Goal: Transaction & Acquisition: Book appointment/travel/reservation

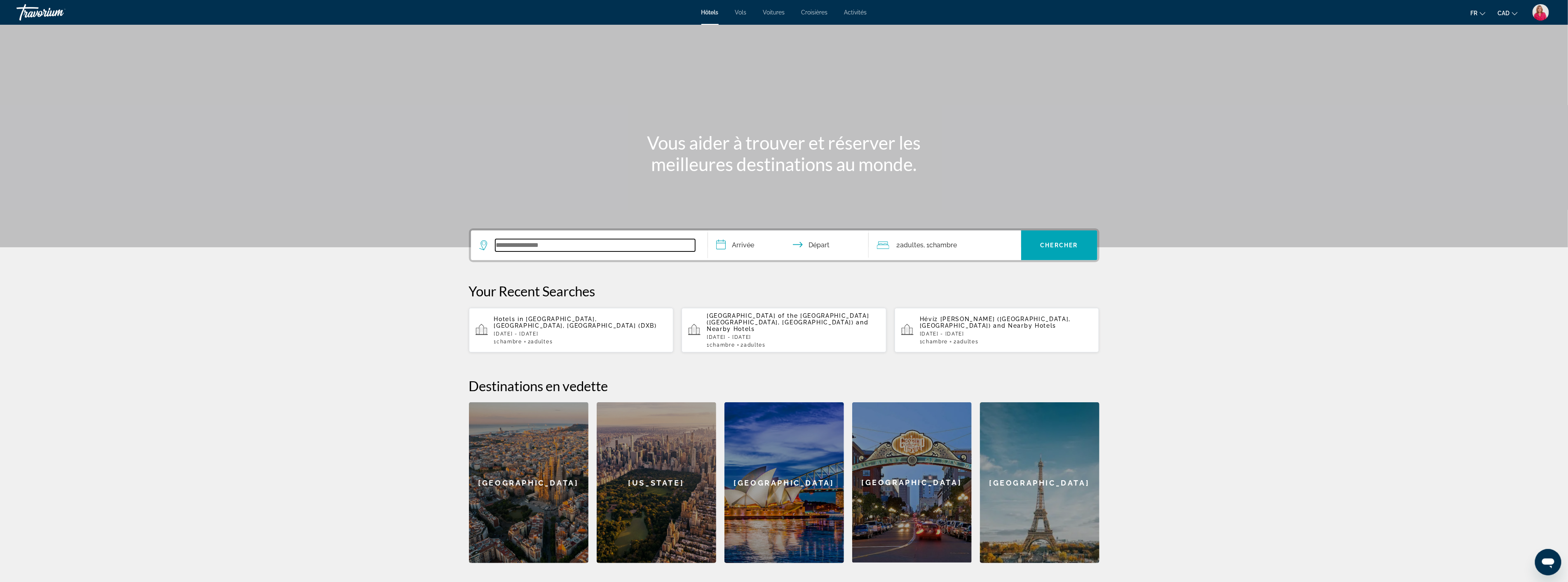
click at [534, 246] on input "Search widget" at bounding box center [595, 245] width 200 height 12
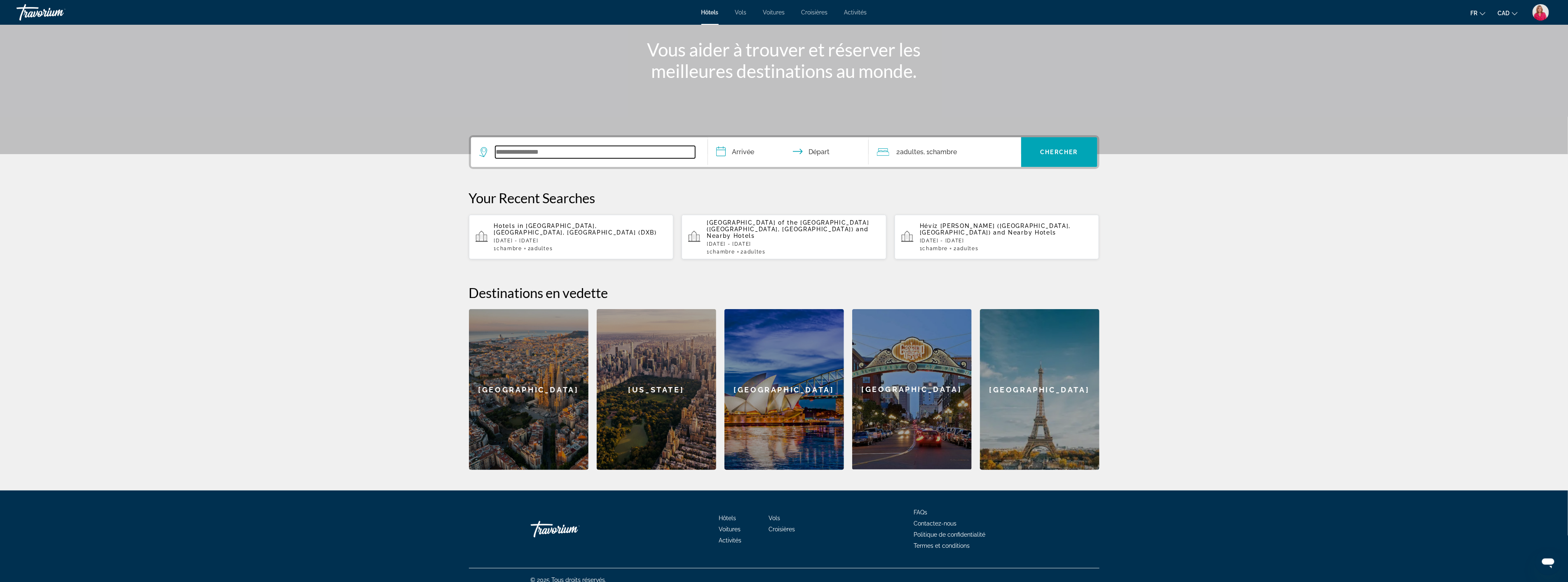
scroll to position [95, 0]
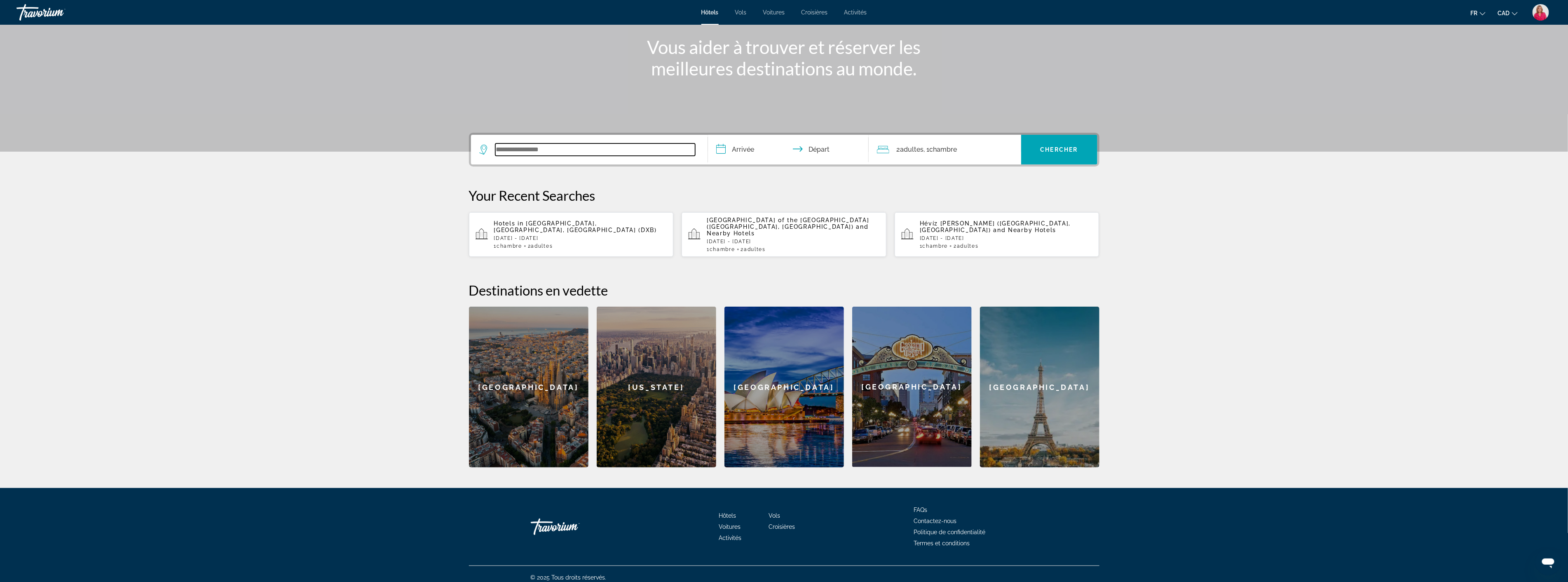
click at [521, 146] on input "Search widget" at bounding box center [595, 150] width 200 height 12
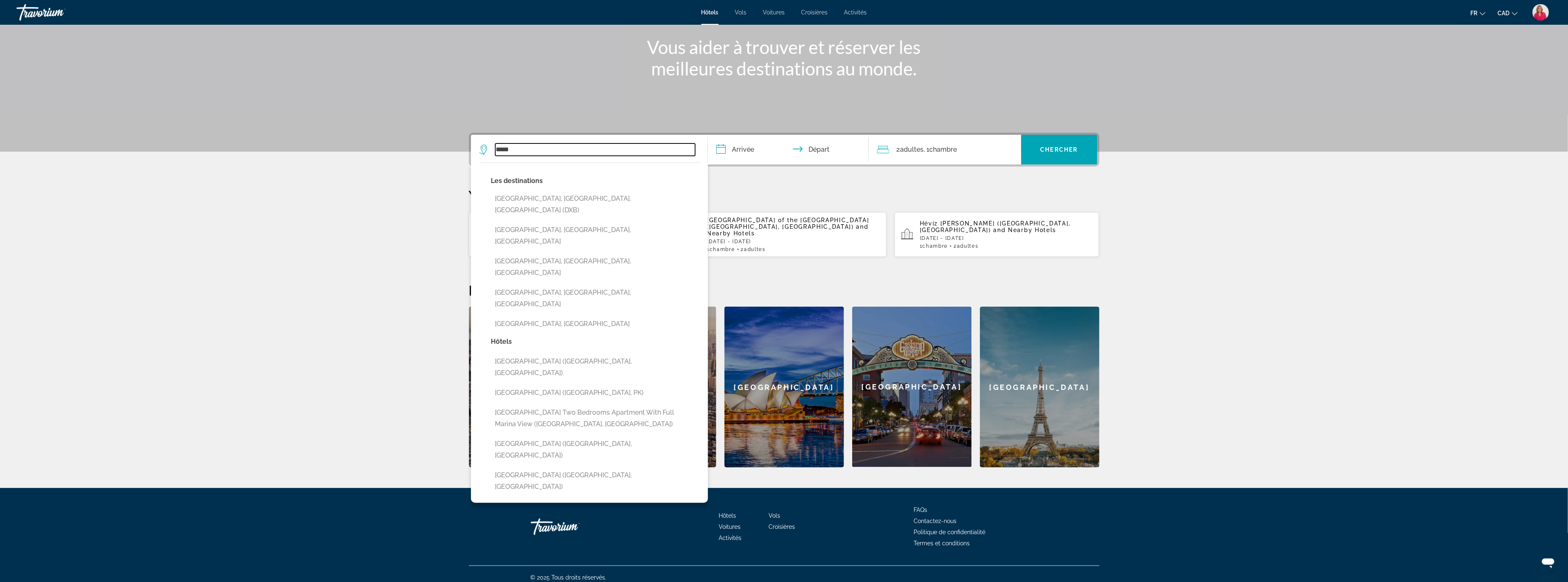
type input "*****"
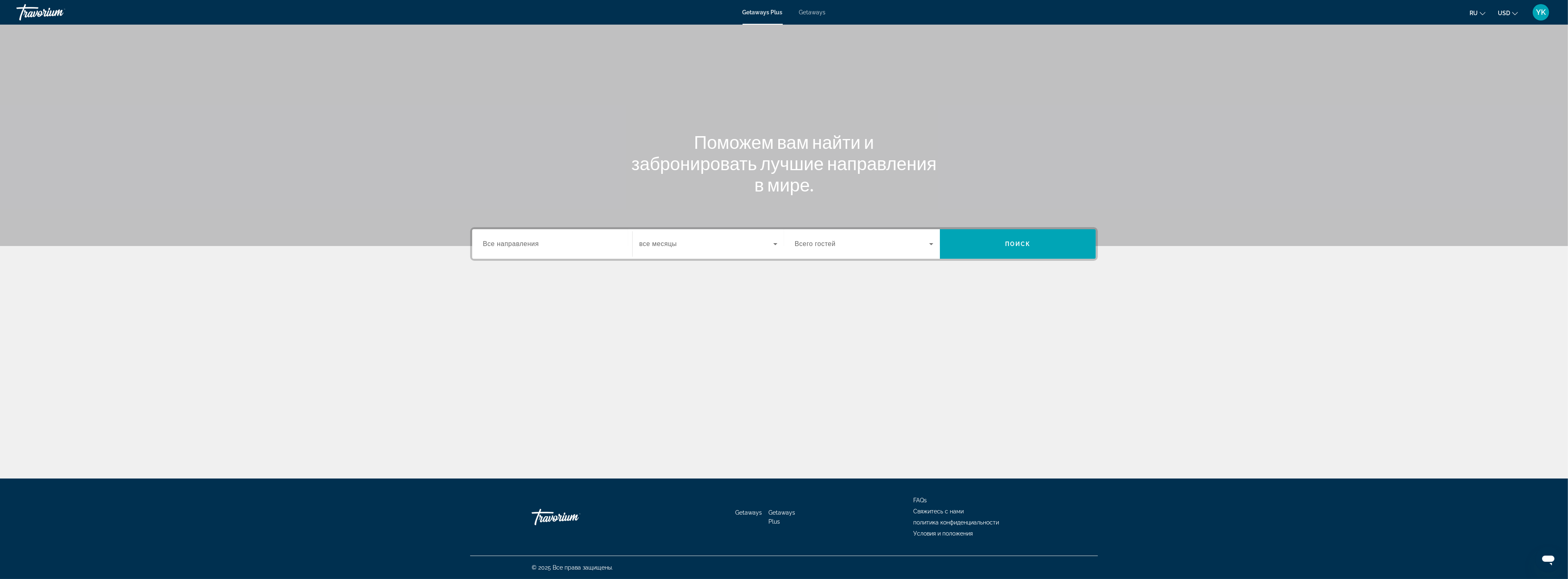
click at [526, 244] on span "Все направления" at bounding box center [511, 243] width 56 height 7
click at [526, 244] on input "Destination Все направления" at bounding box center [552, 244] width 139 height 10
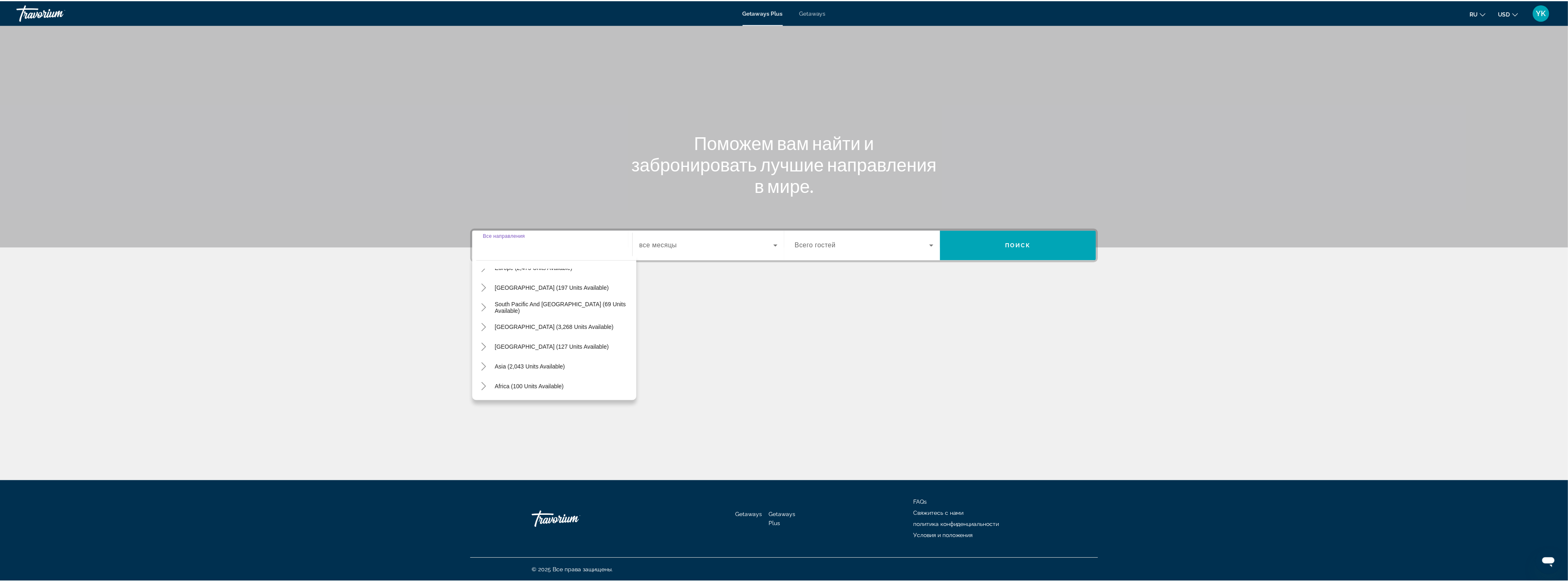
scroll to position [133, 0]
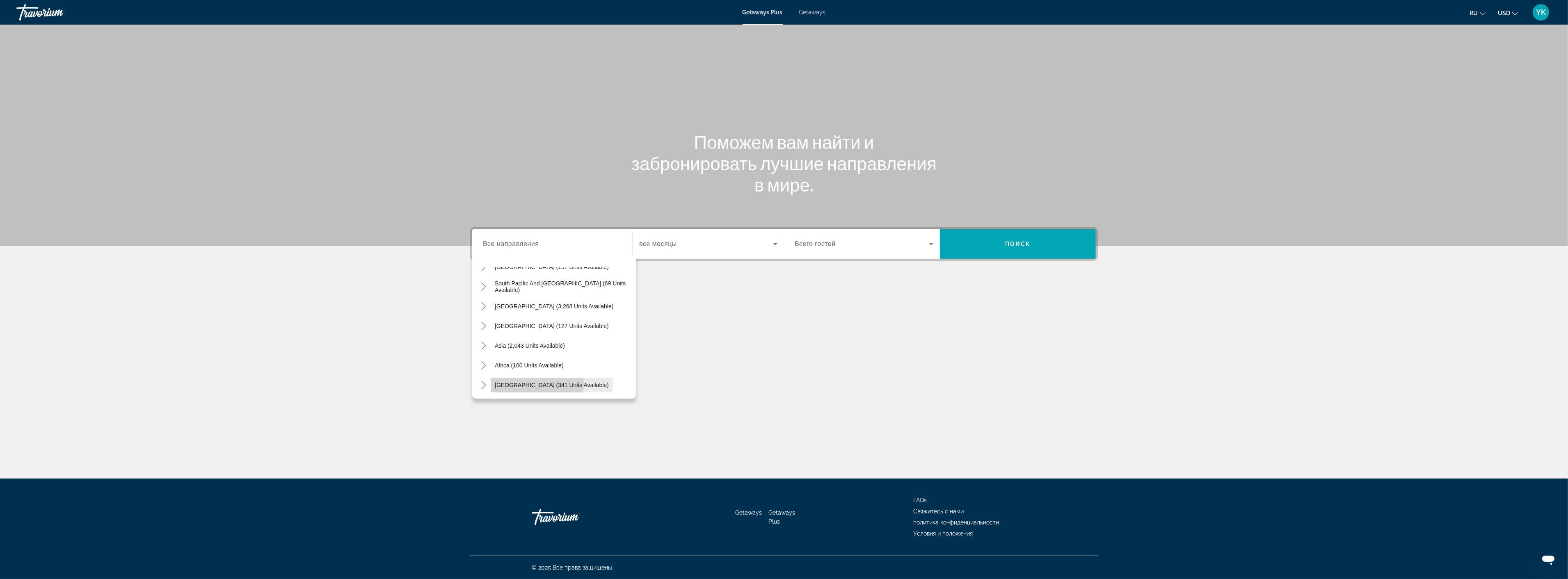
click at [530, 383] on span "Middle East (341 units available)" at bounding box center [551, 384] width 114 height 7
type input "**********"
click at [702, 247] on span "Search widget" at bounding box center [706, 244] width 134 height 10
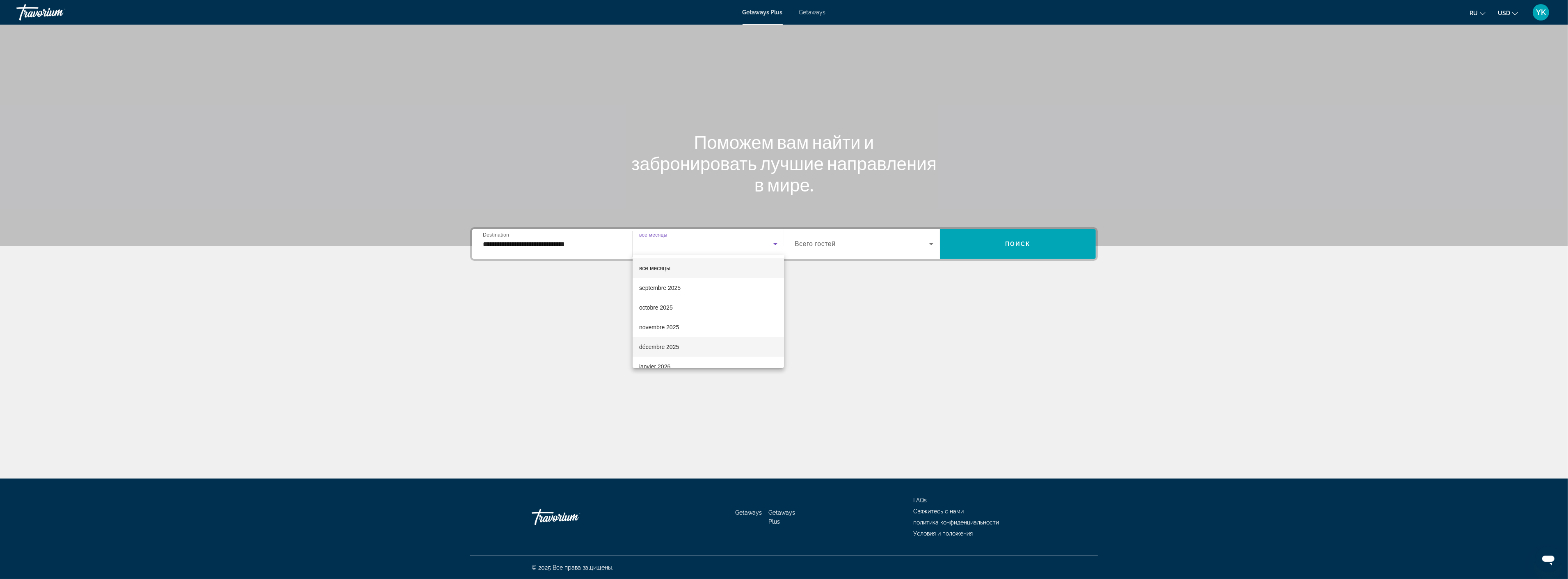
click at [665, 347] on span "décembre 2025" at bounding box center [659, 347] width 40 height 10
click at [1015, 241] on span "Поиск" at bounding box center [1018, 244] width 26 height 7
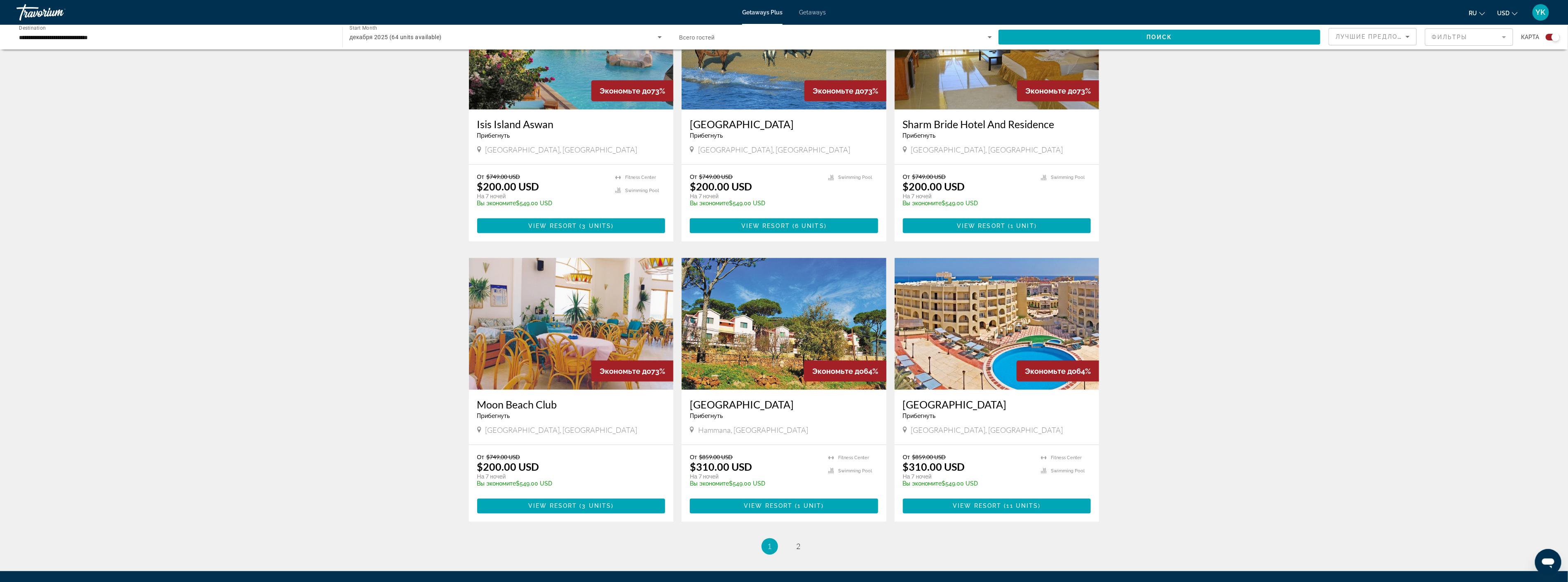
scroll to position [961, 0]
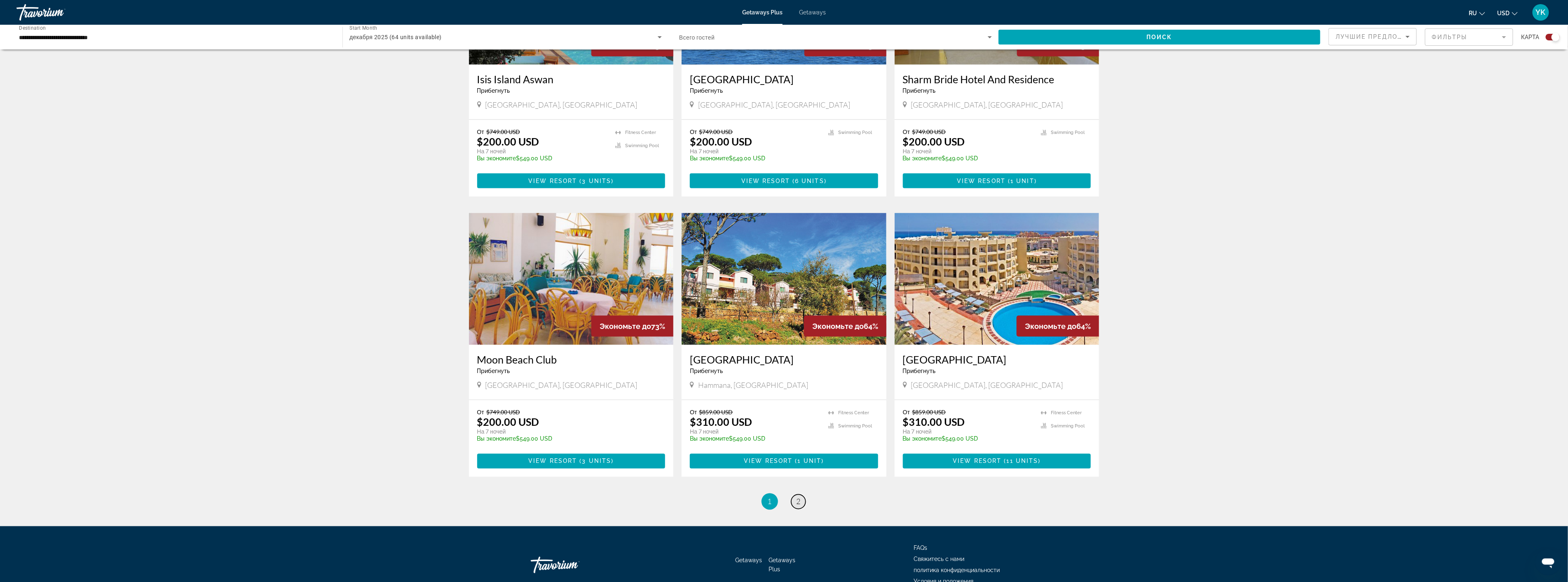
click at [800, 504] on span "2" at bounding box center [798, 501] width 4 height 9
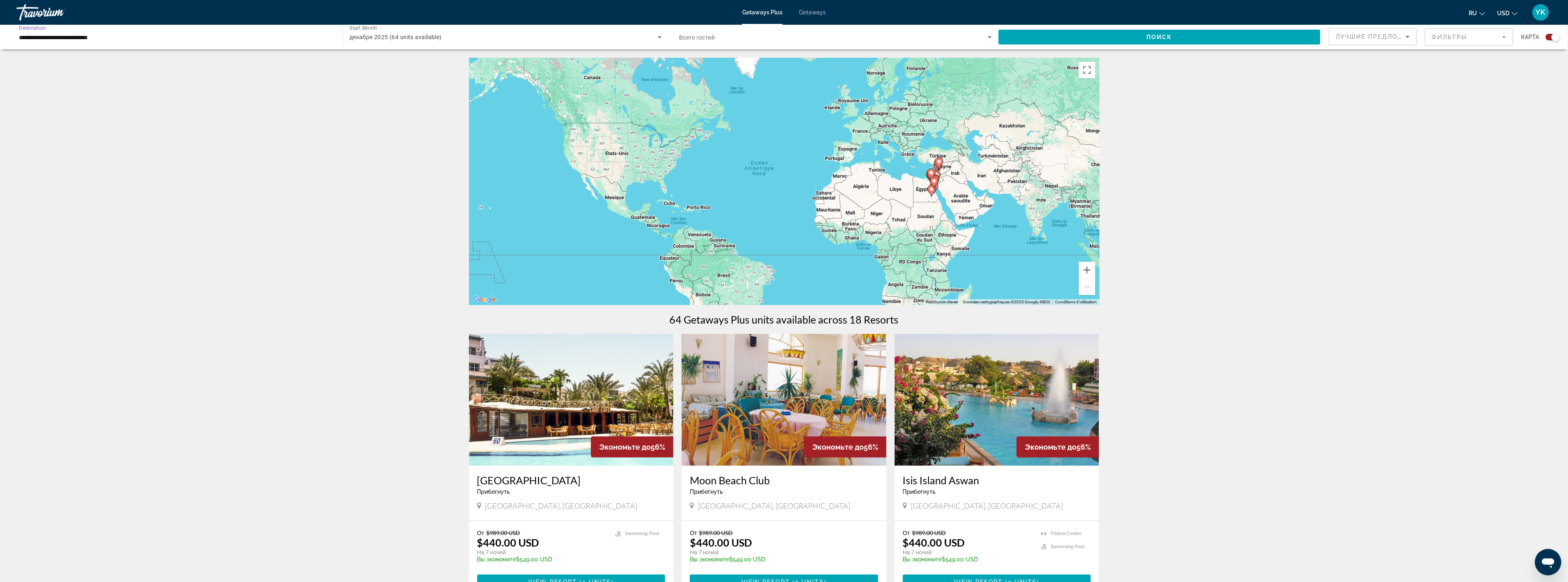
click at [132, 39] on input "**********" at bounding box center [175, 37] width 313 height 10
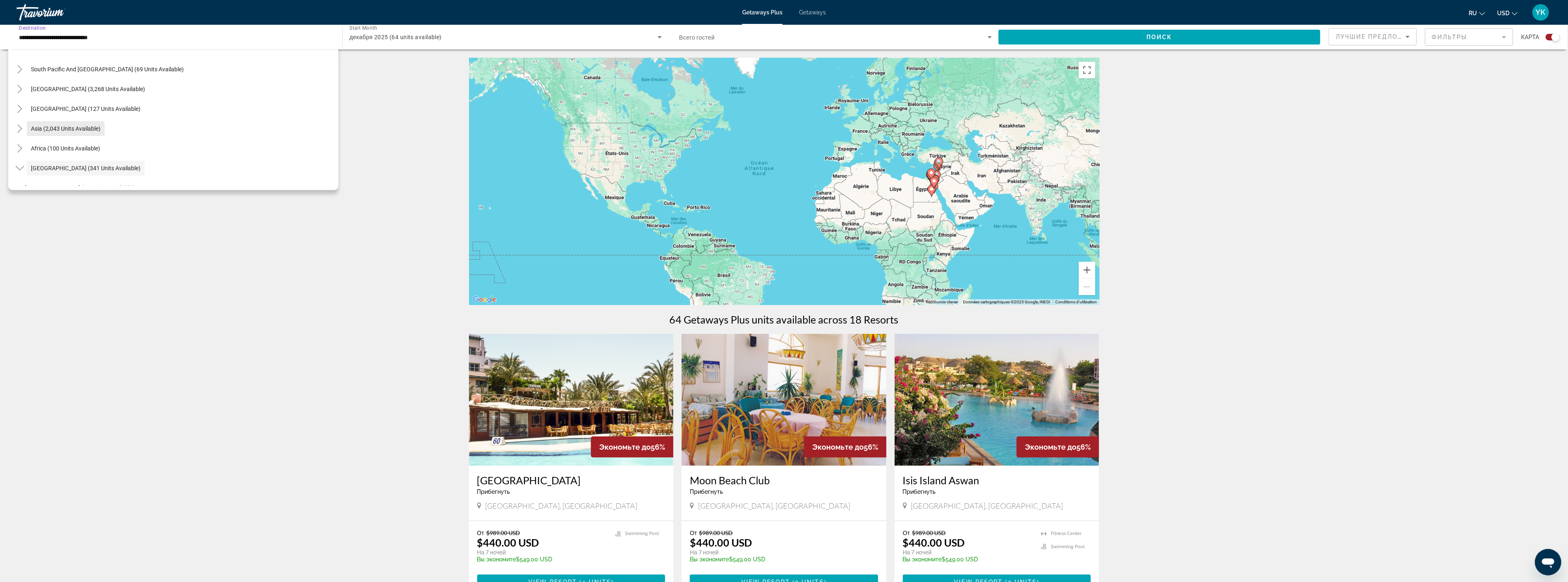
scroll to position [95, 0]
click at [85, 117] on span "South Pacific and Oceania (69 units available)" at bounding box center [108, 115] width 153 height 7
type input "**********"
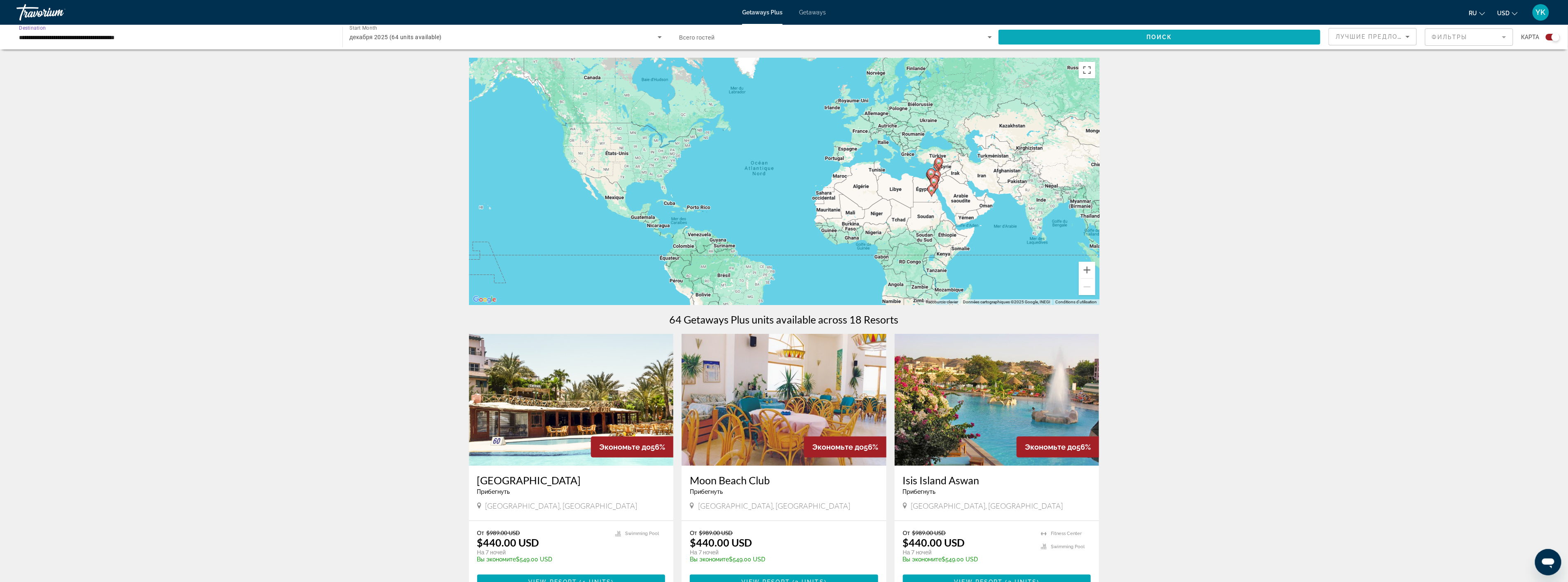
click at [1147, 39] on span "Поиск" at bounding box center [1159, 37] width 26 height 7
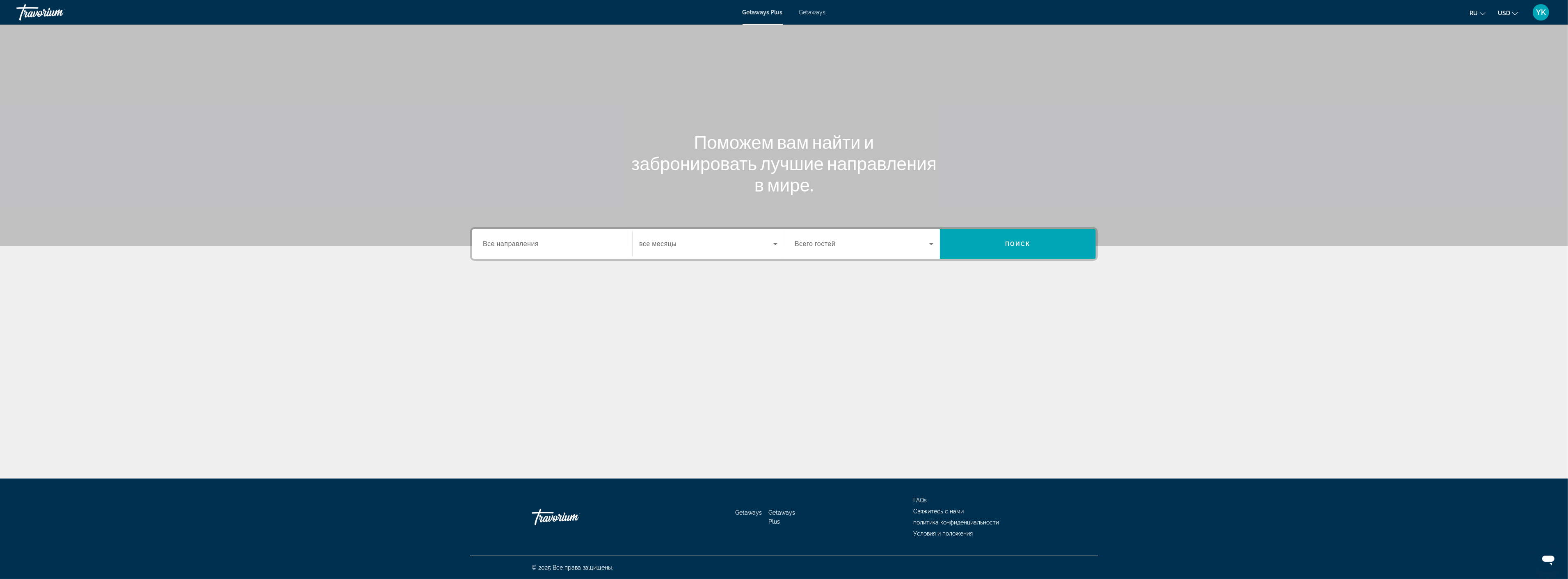
click at [810, 12] on span "Getaways" at bounding box center [813, 12] width 27 height 7
click at [547, 243] on input "Destination Все направления" at bounding box center [552, 244] width 139 height 10
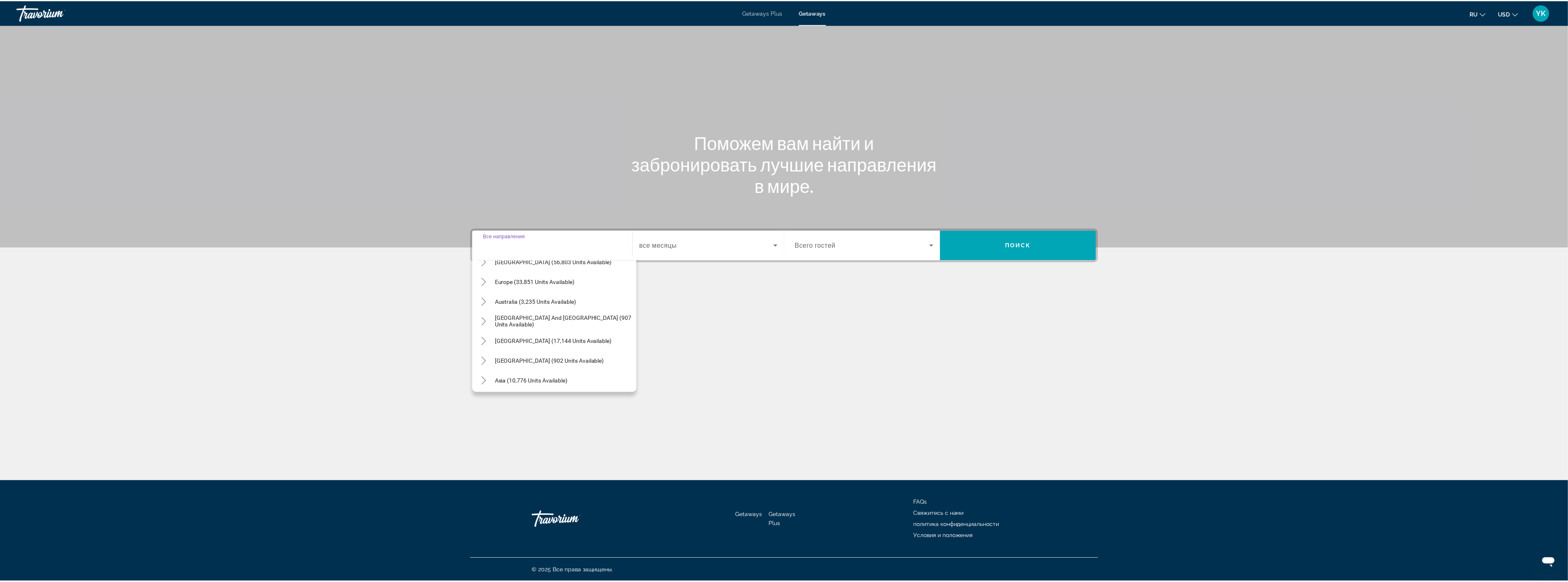
scroll to position [133, 0]
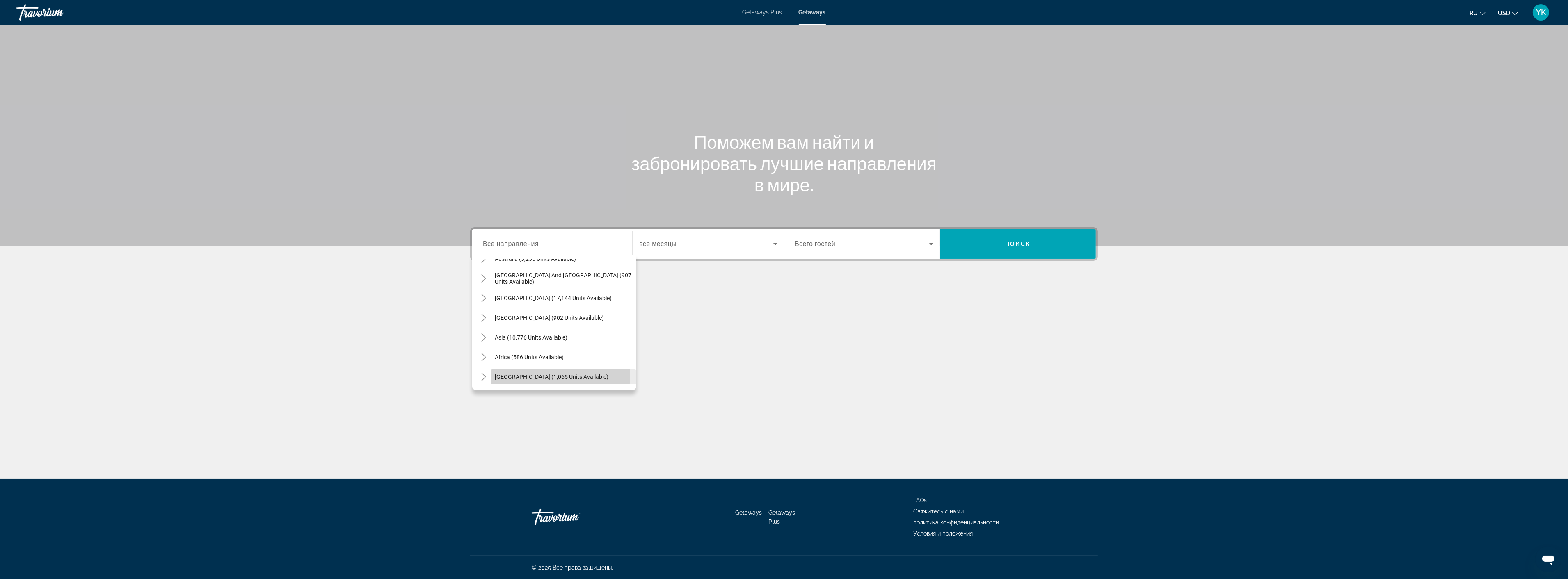
click at [544, 375] on span "Middle East (1,065 units available)" at bounding box center [551, 376] width 114 height 7
type input "**********"
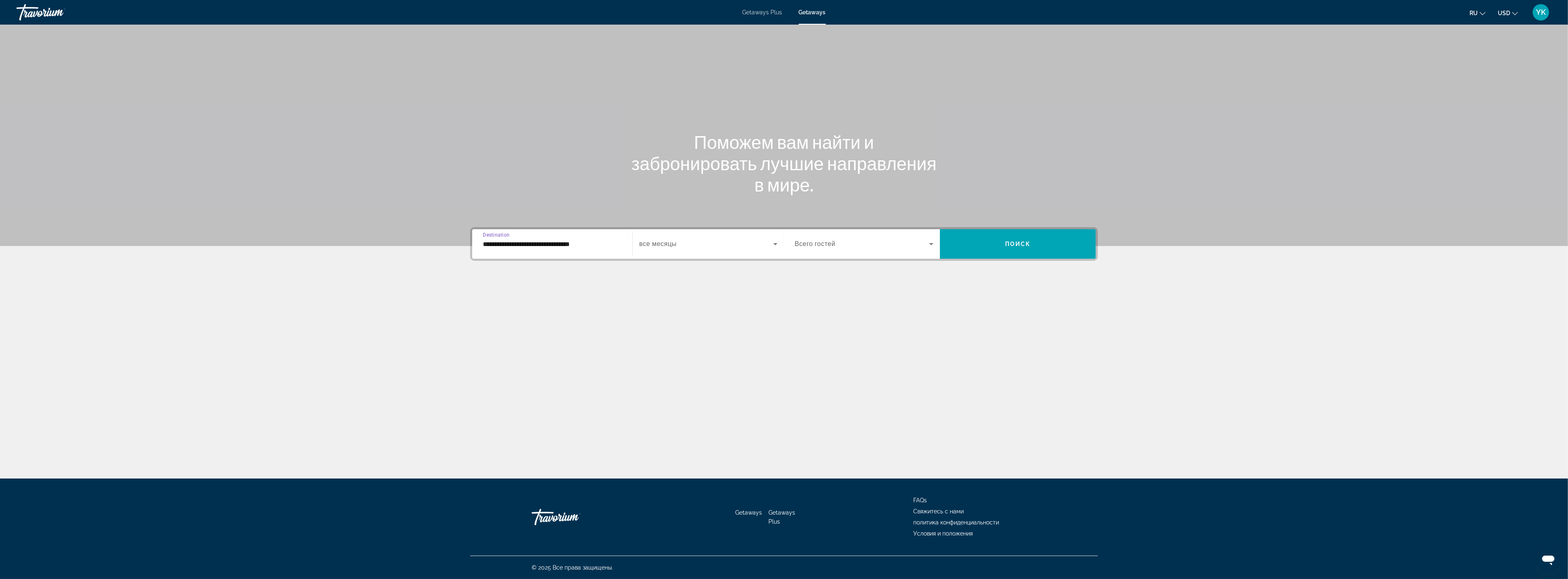
click at [714, 247] on span "Search widget" at bounding box center [706, 244] width 134 height 10
click at [660, 347] on span "décembre 2025" at bounding box center [659, 347] width 40 height 10
click at [1032, 242] on span "Search widget" at bounding box center [1018, 244] width 156 height 19
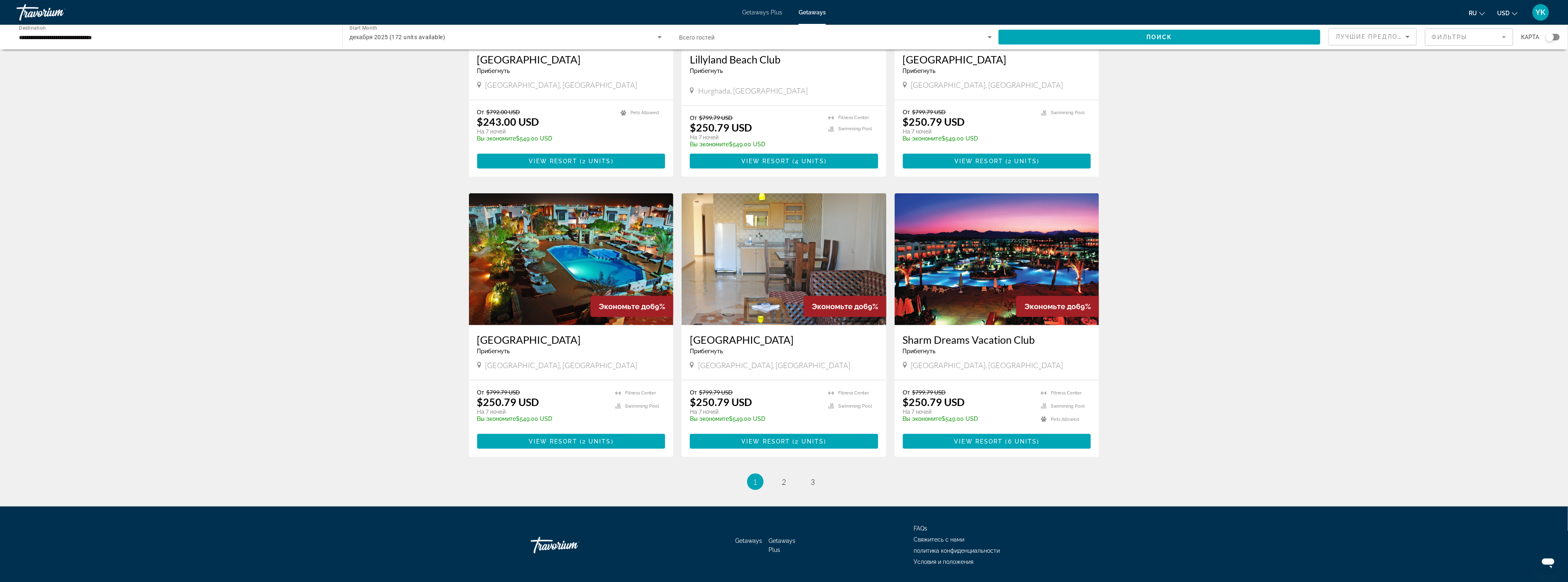
scroll to position [732, 0]
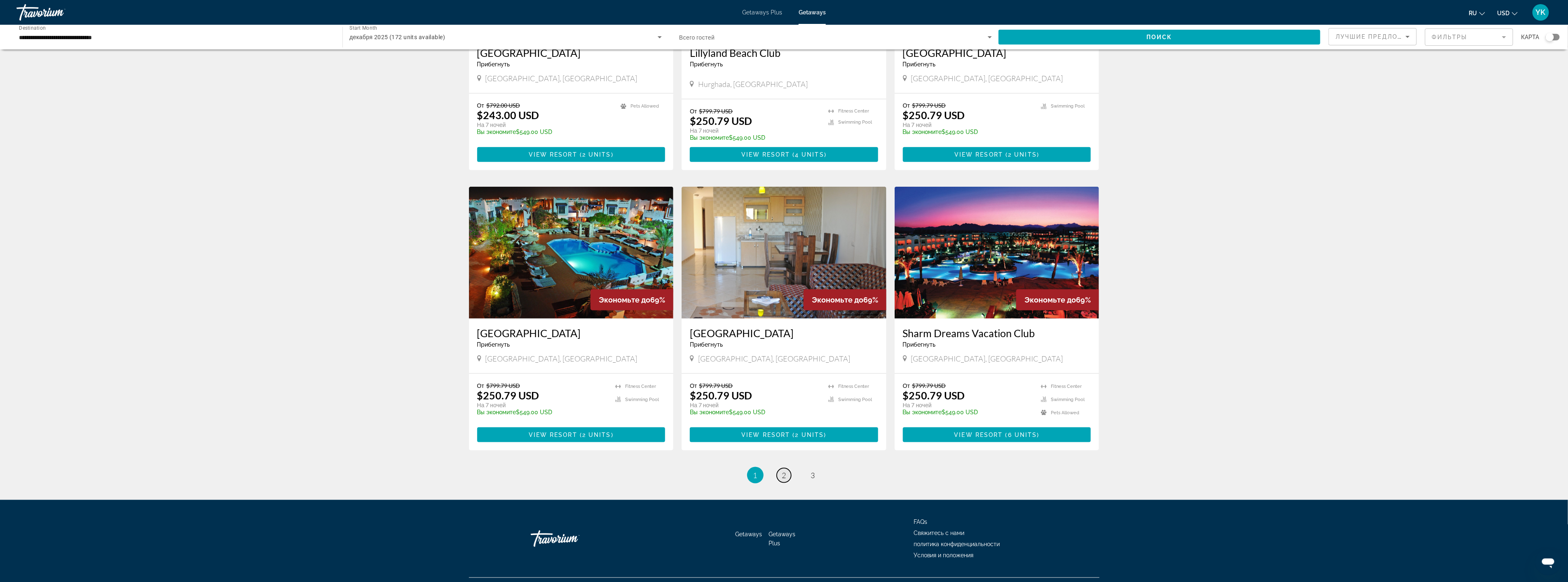
click at [784, 473] on span "2" at bounding box center [784, 475] width 4 height 9
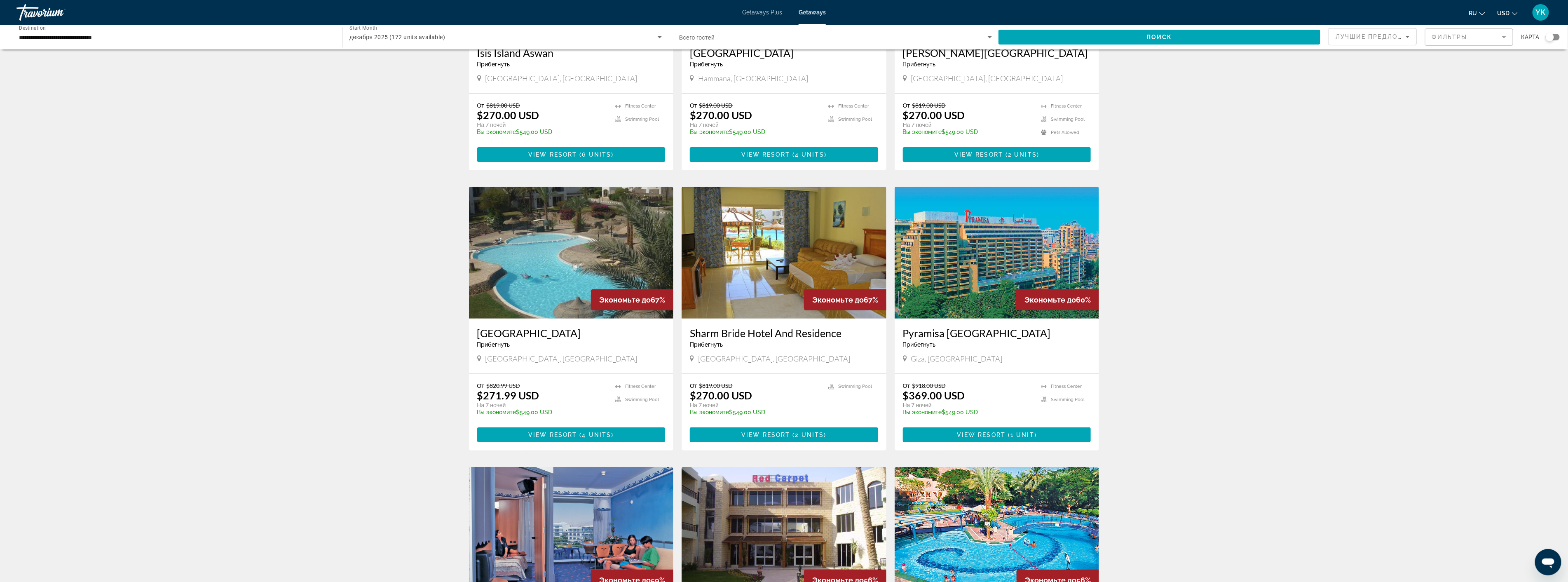
scroll to position [92, 0]
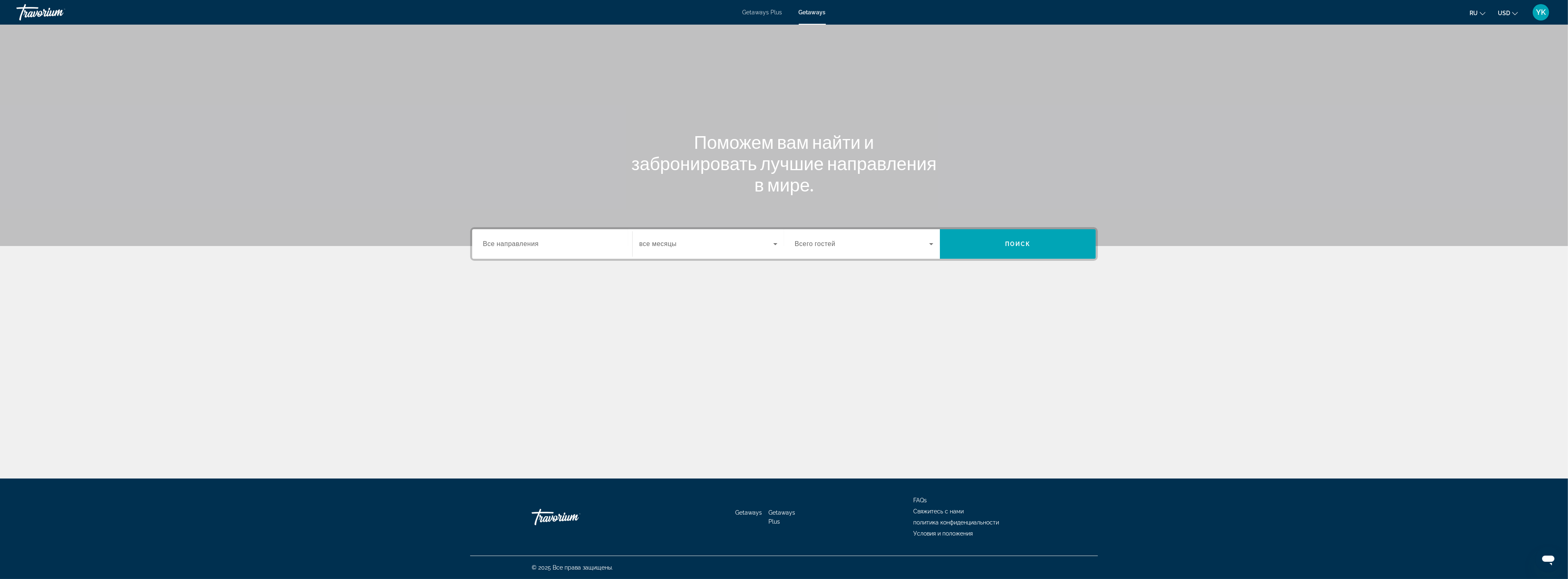
click at [555, 249] on div "Search widget" at bounding box center [552, 244] width 139 height 23
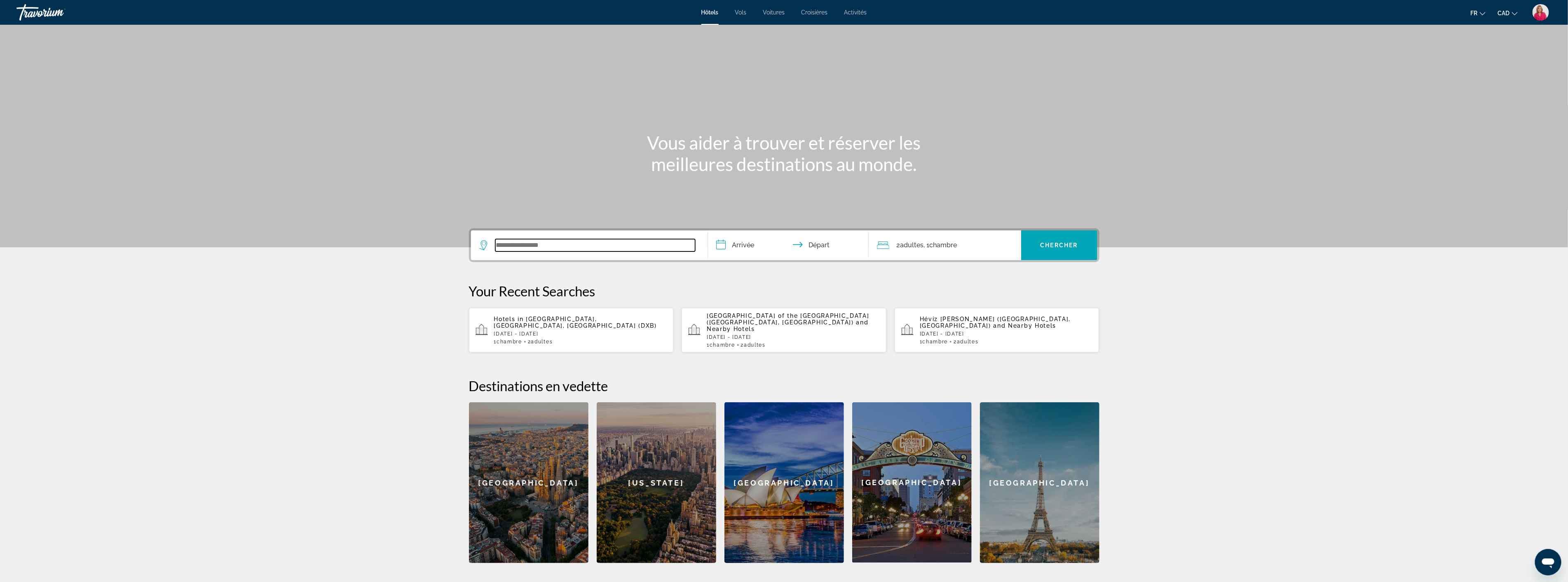
click at [540, 243] on input "Search widget" at bounding box center [595, 245] width 200 height 12
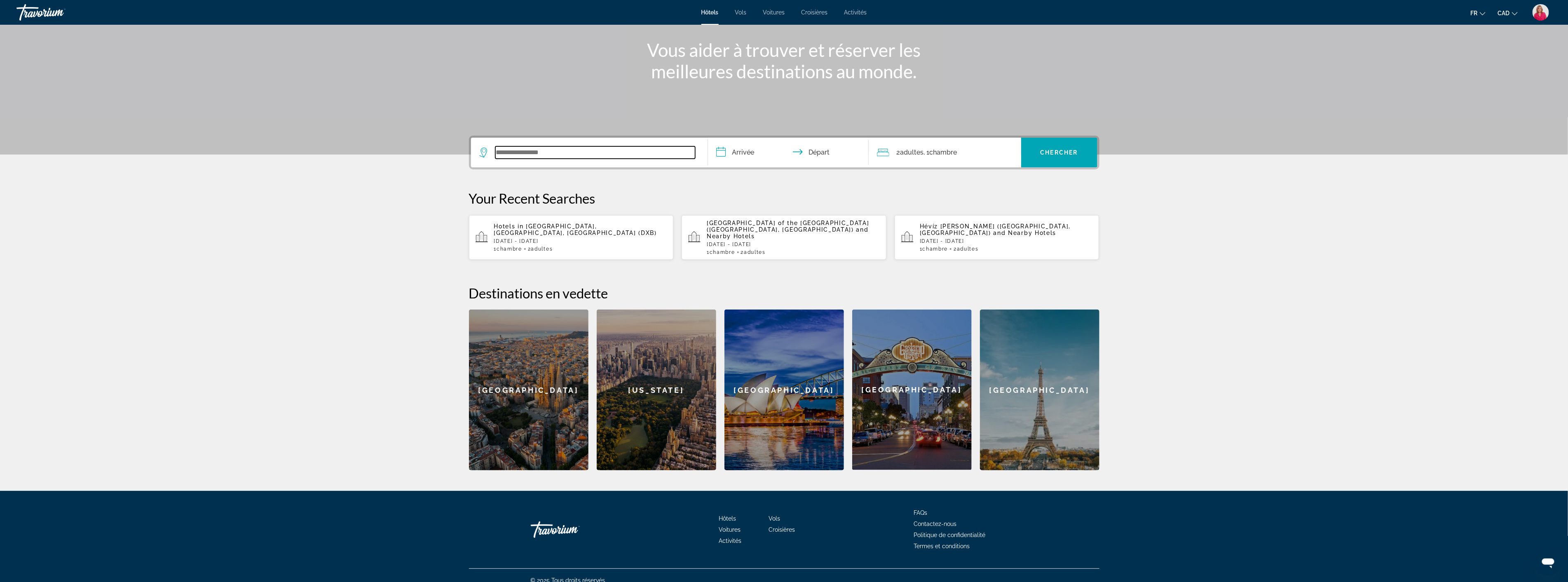
scroll to position [95, 0]
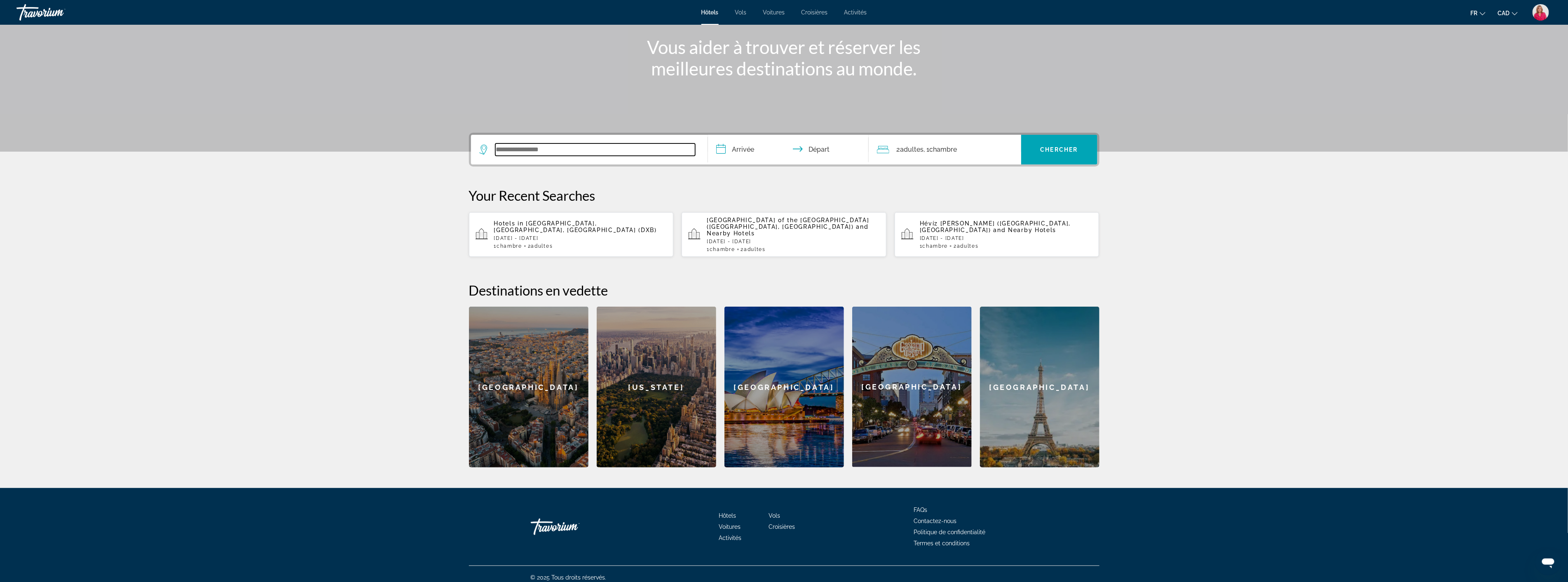
click at [526, 152] on input "Search widget" at bounding box center [595, 150] width 200 height 12
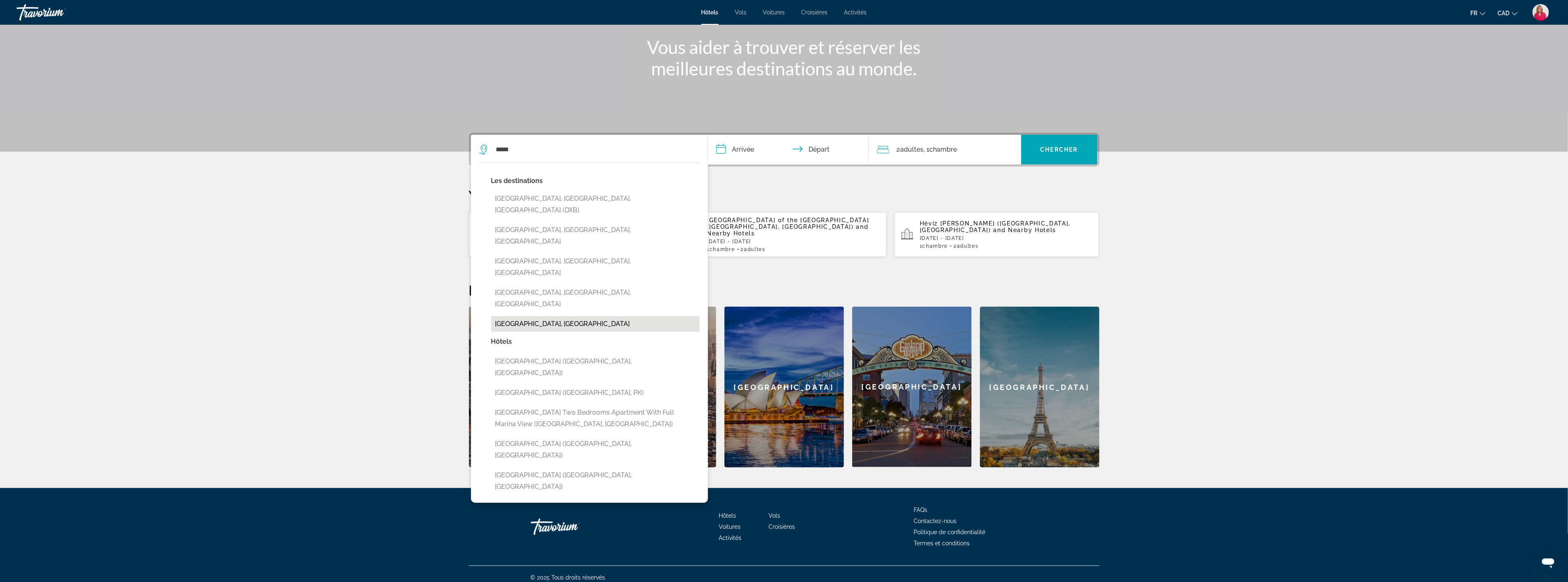
click at [493, 316] on button "[GEOGRAPHIC_DATA], [GEOGRAPHIC_DATA]" at bounding box center [595, 324] width 208 height 16
type input "**********"
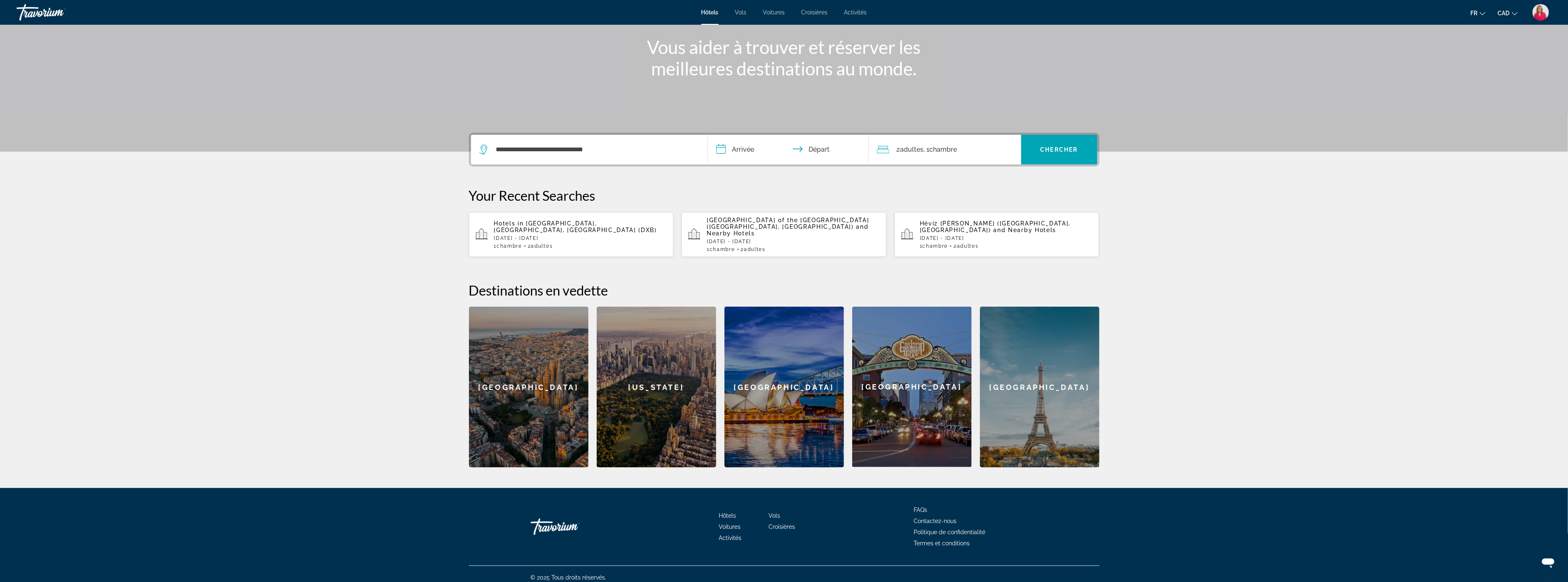
click at [760, 153] on input "**********" at bounding box center [790, 150] width 164 height 32
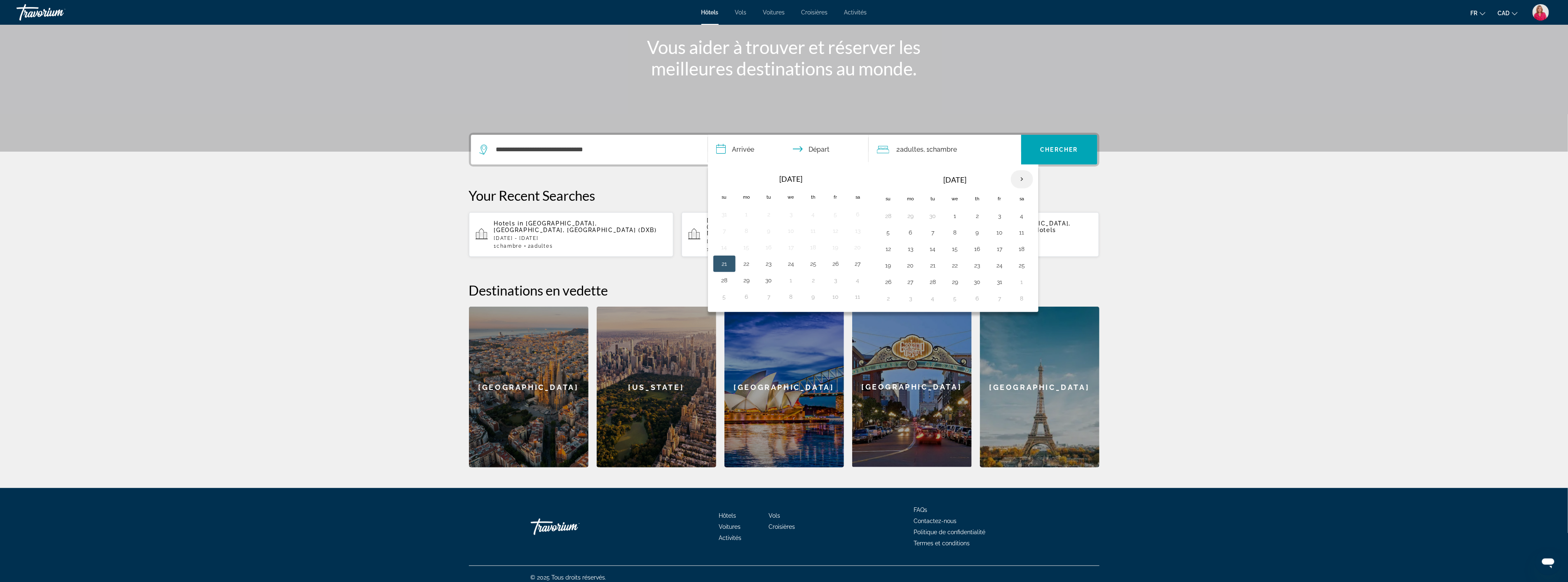
click at [1022, 179] on th "Next month" at bounding box center [1021, 179] width 22 height 18
click at [911, 230] on button "8" at bounding box center [911, 232] width 13 height 12
click at [932, 231] on button "9" at bounding box center [933, 232] width 13 height 12
type input "**********"
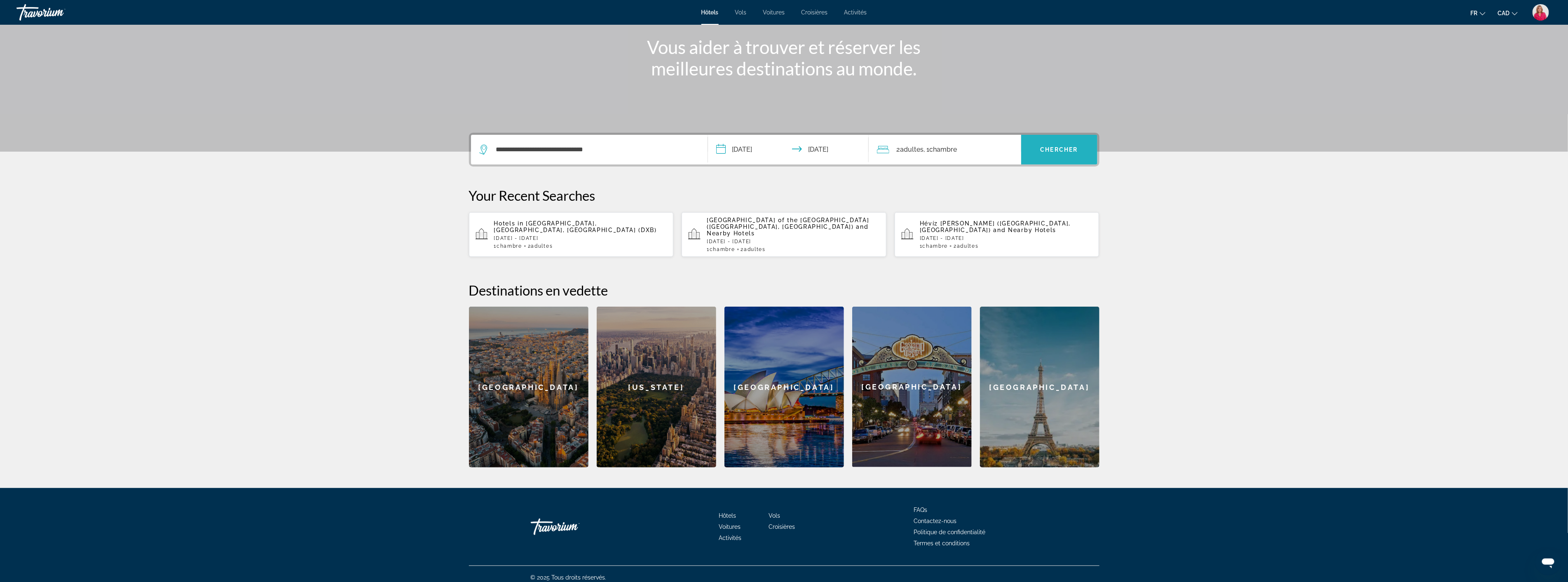
click at [1062, 146] on span "Chercher" at bounding box center [1059, 149] width 37 height 7
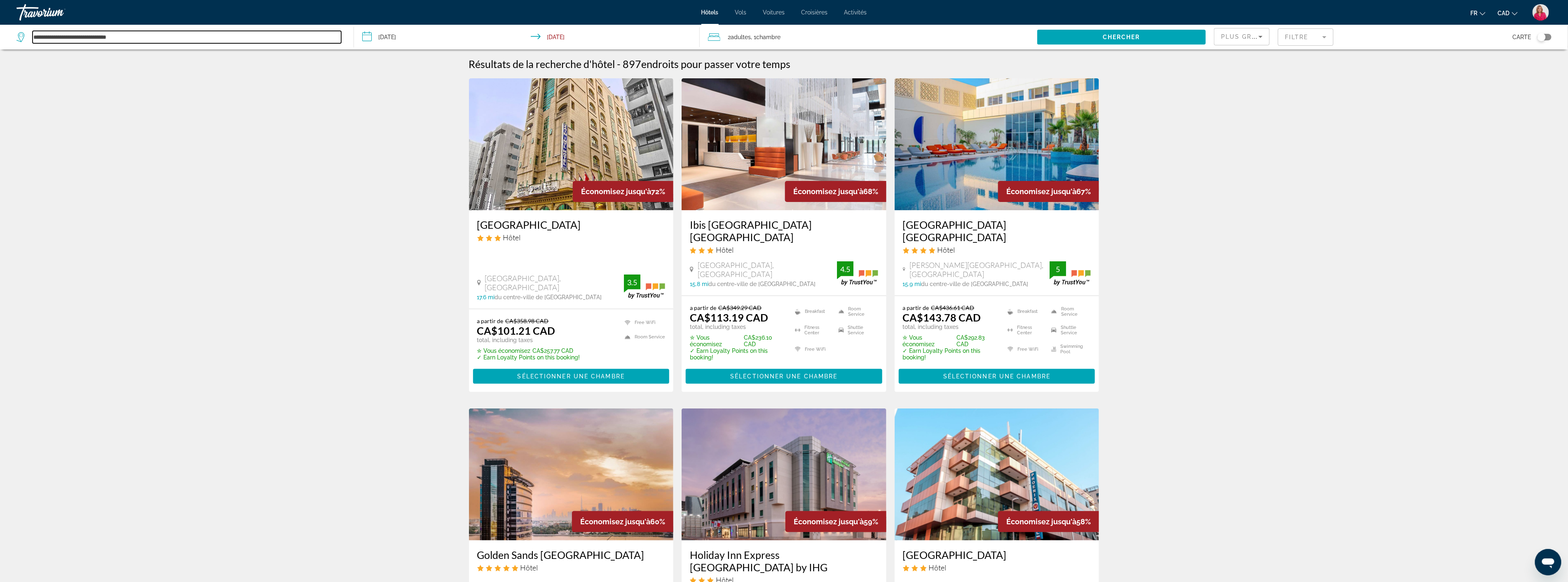
click at [167, 39] on input "**********" at bounding box center [186, 37] width 309 height 12
click at [1257, 39] on icon "Sort by" at bounding box center [1261, 37] width 10 height 10
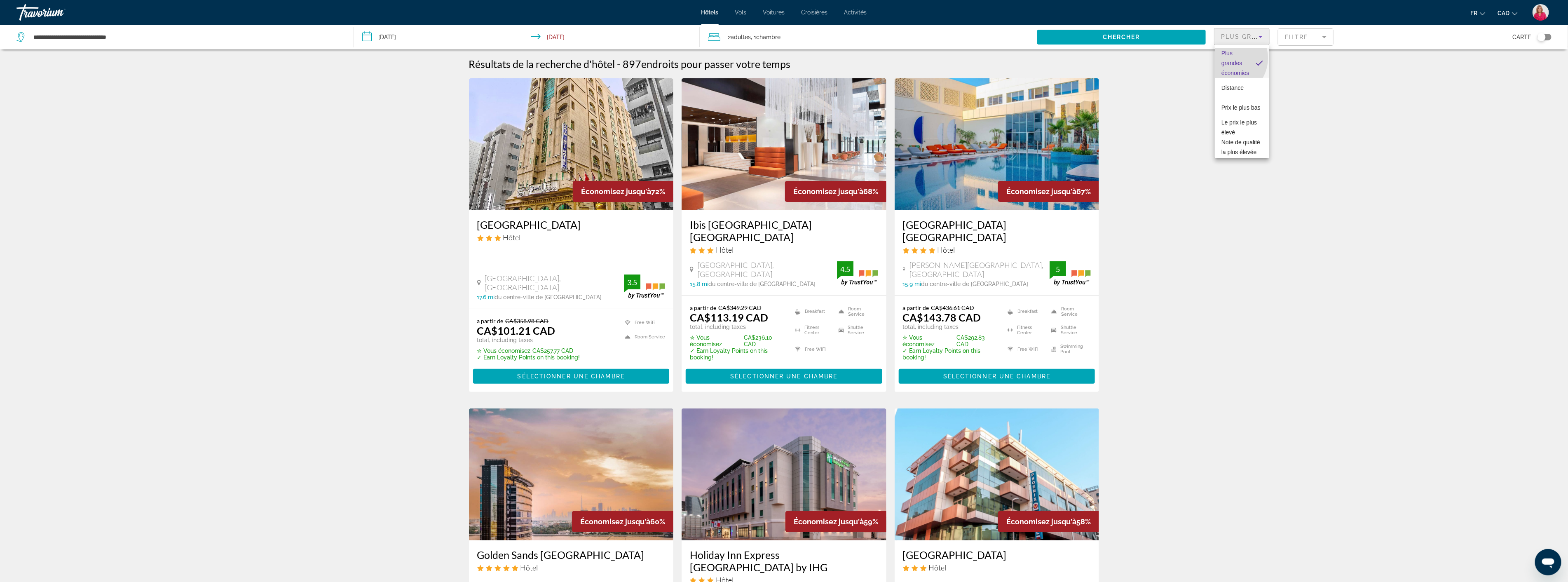
click at [1228, 58] on span "Plus grandes économies" at bounding box center [1235, 63] width 28 height 30
click at [1258, 34] on icon "Sort by" at bounding box center [1261, 37] width 10 height 10
click at [1298, 37] on div at bounding box center [784, 291] width 1568 height 582
click at [1298, 37] on mat-form-field "Filtre" at bounding box center [1305, 37] width 56 height 17
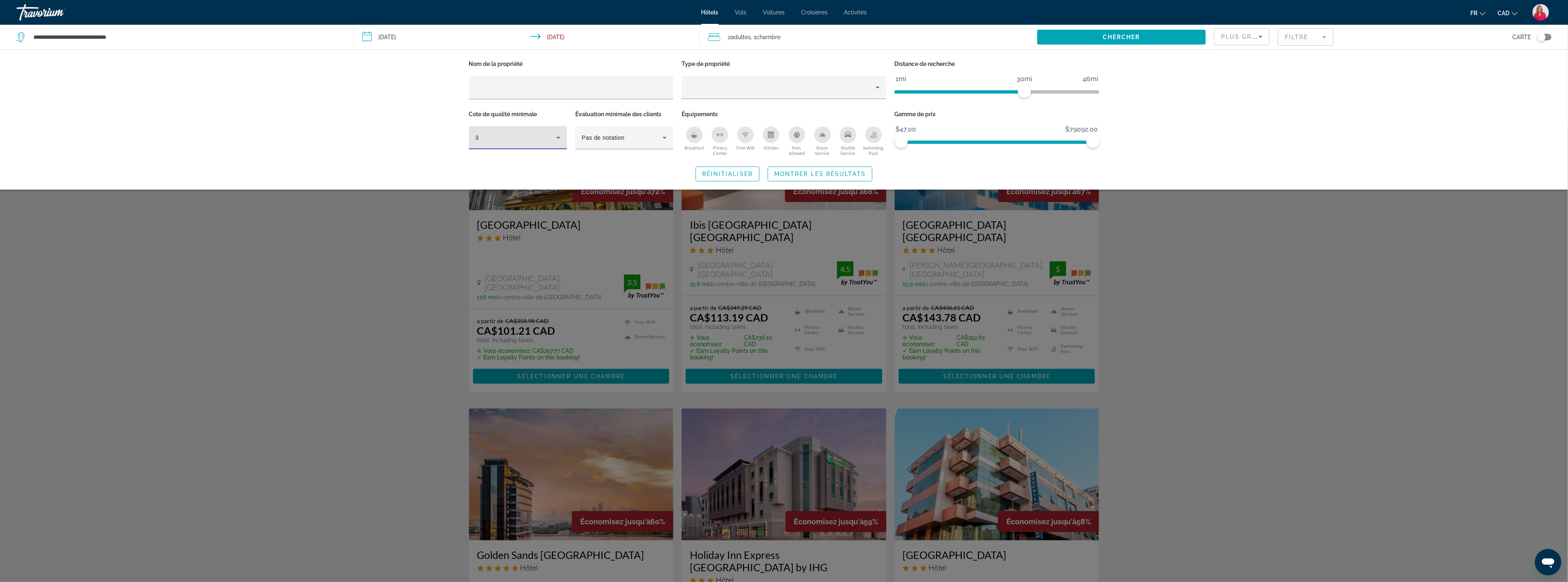
click at [557, 133] on icon "Hotel Filters" at bounding box center [558, 138] width 10 height 10
click at [512, 182] on mat-option "4" at bounding box center [518, 182] width 98 height 20
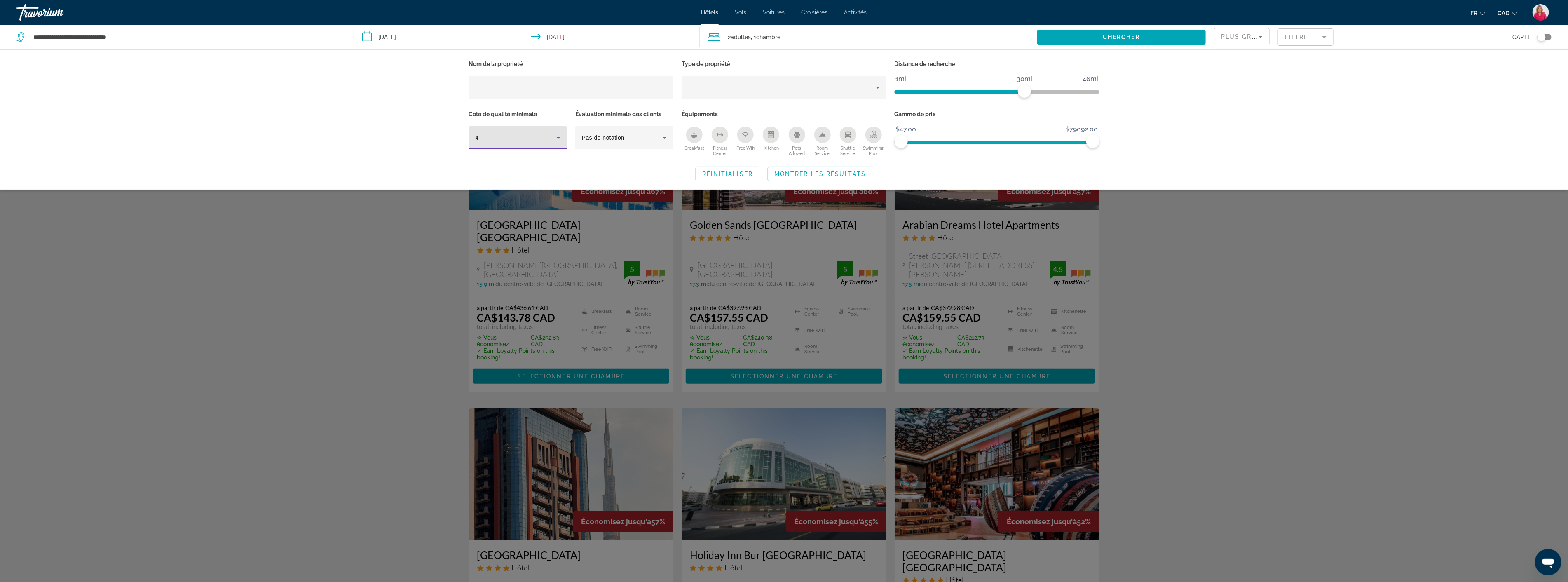
click at [376, 166] on div "Nom de la propriété Type de propriété Distance de recherche 1mi 46mi 30mi Cote …" at bounding box center [784, 119] width 1568 height 140
click at [1305, 179] on div "Nom de la propriété Type de propriété Distance de recherche 1mi 46mi 30mi Cote …" at bounding box center [784, 119] width 1568 height 140
drag, startPoint x: 1021, startPoint y: 87, endPoint x: 929, endPoint y: 94, distance: 92.3
click at [929, 94] on span "ngx-slider" at bounding box center [931, 91] width 13 height 13
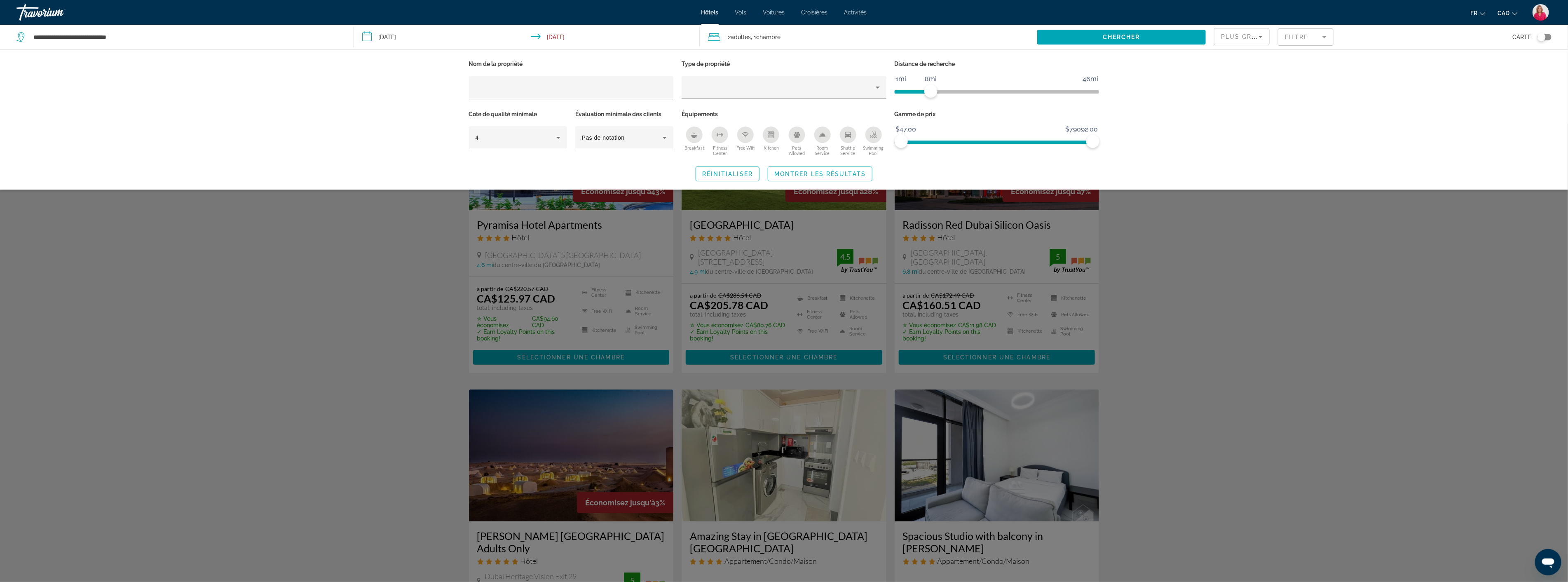
click at [1278, 160] on div "Nom de la propriété Type de propriété Distance de recherche 1mi 46mi 8mi Cote d…" at bounding box center [784, 119] width 1568 height 140
click at [1206, 261] on div "Search widget" at bounding box center [784, 352] width 1568 height 458
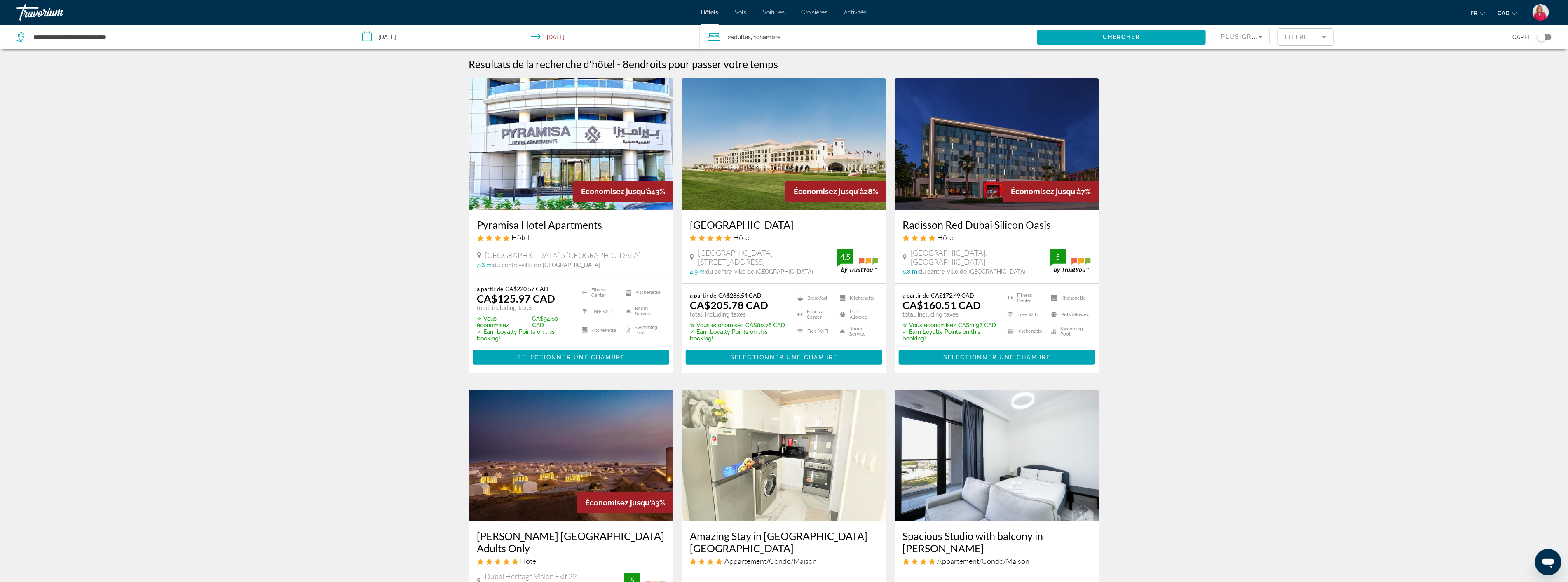
click at [600, 170] on img "Main content" at bounding box center [571, 144] width 205 height 132
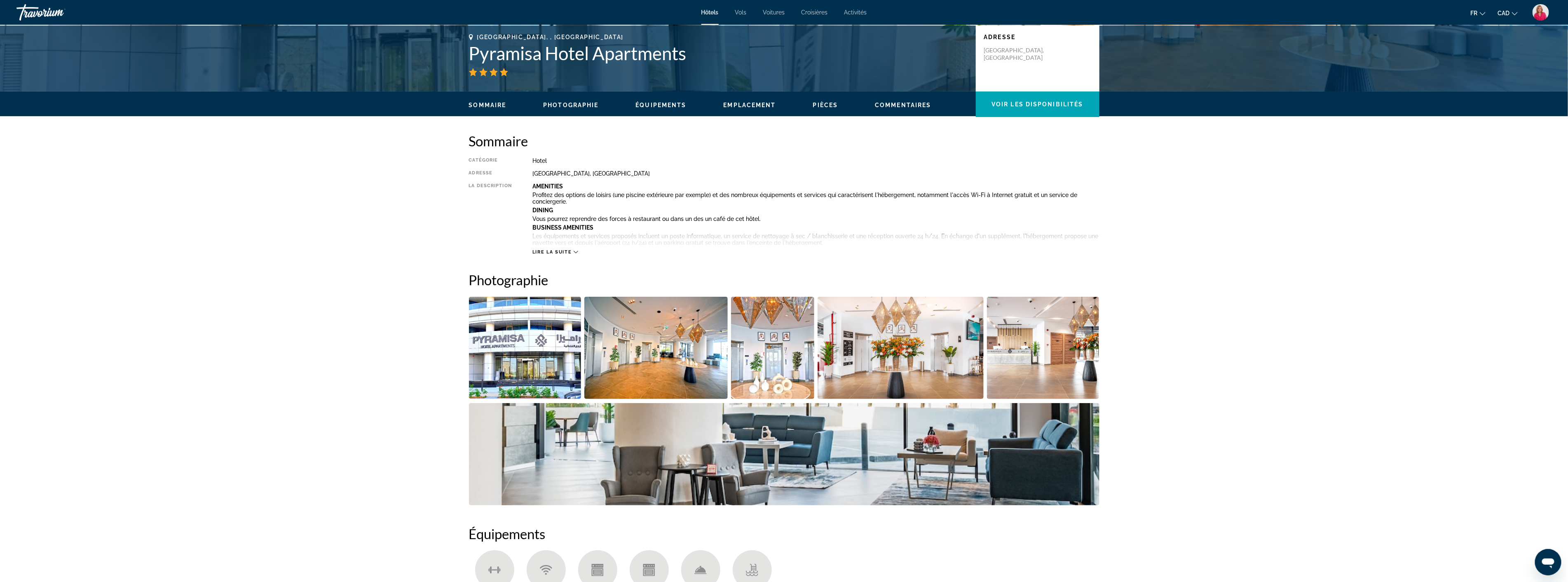
scroll to position [183, 0]
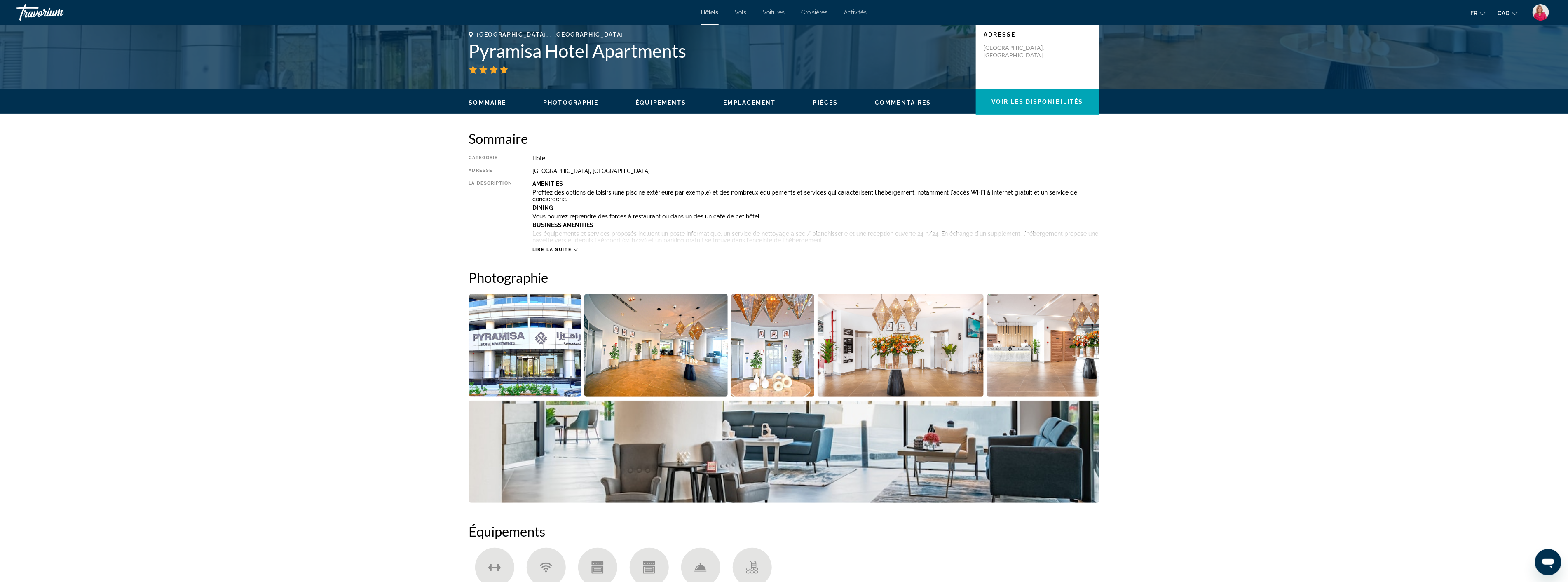
click at [660, 344] on img "Open full-screen image slider" at bounding box center [656, 345] width 144 height 102
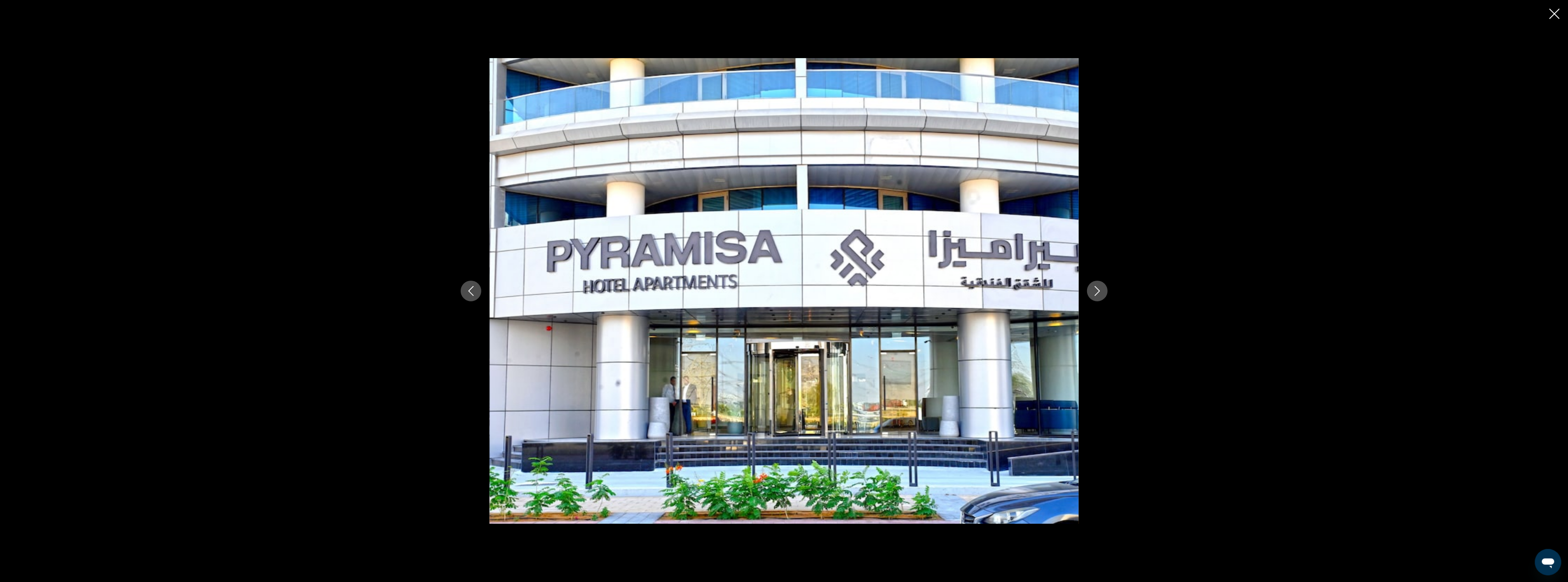
click at [1095, 286] on icon "Next image" at bounding box center [1097, 291] width 6 height 10
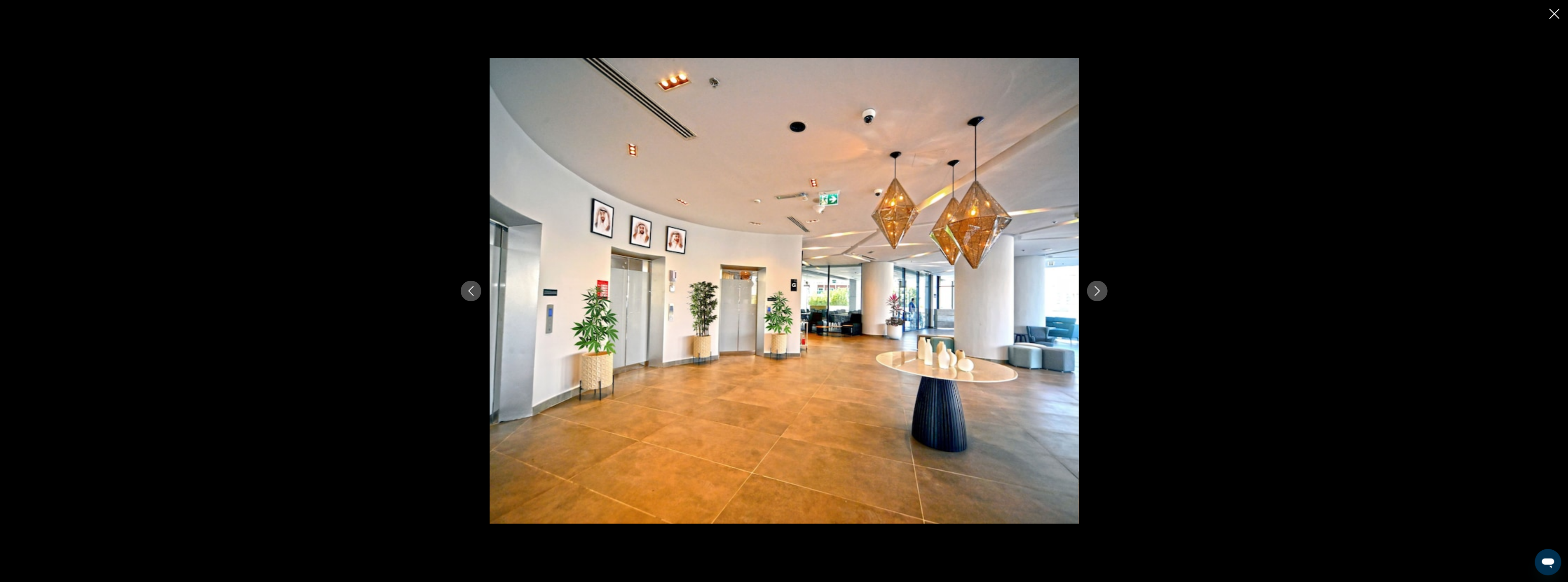
click at [1095, 286] on icon "Next image" at bounding box center [1097, 291] width 6 height 10
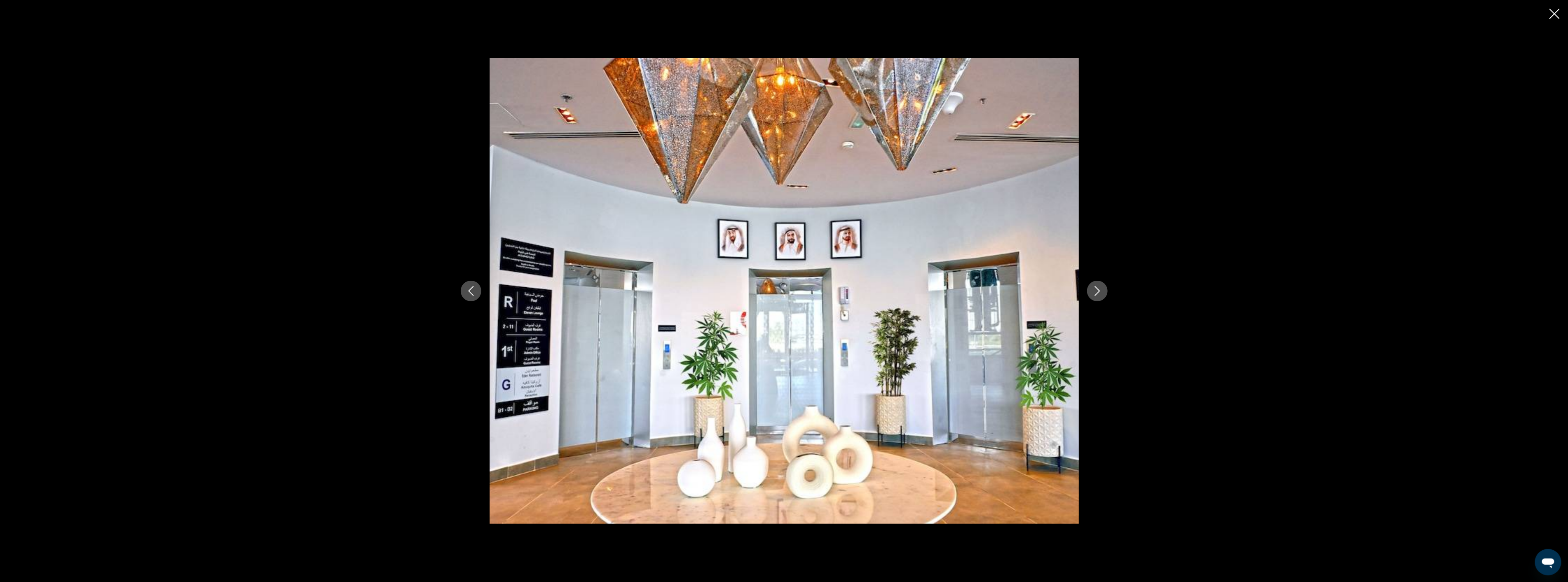
click at [1095, 286] on icon "Next image" at bounding box center [1097, 291] width 6 height 10
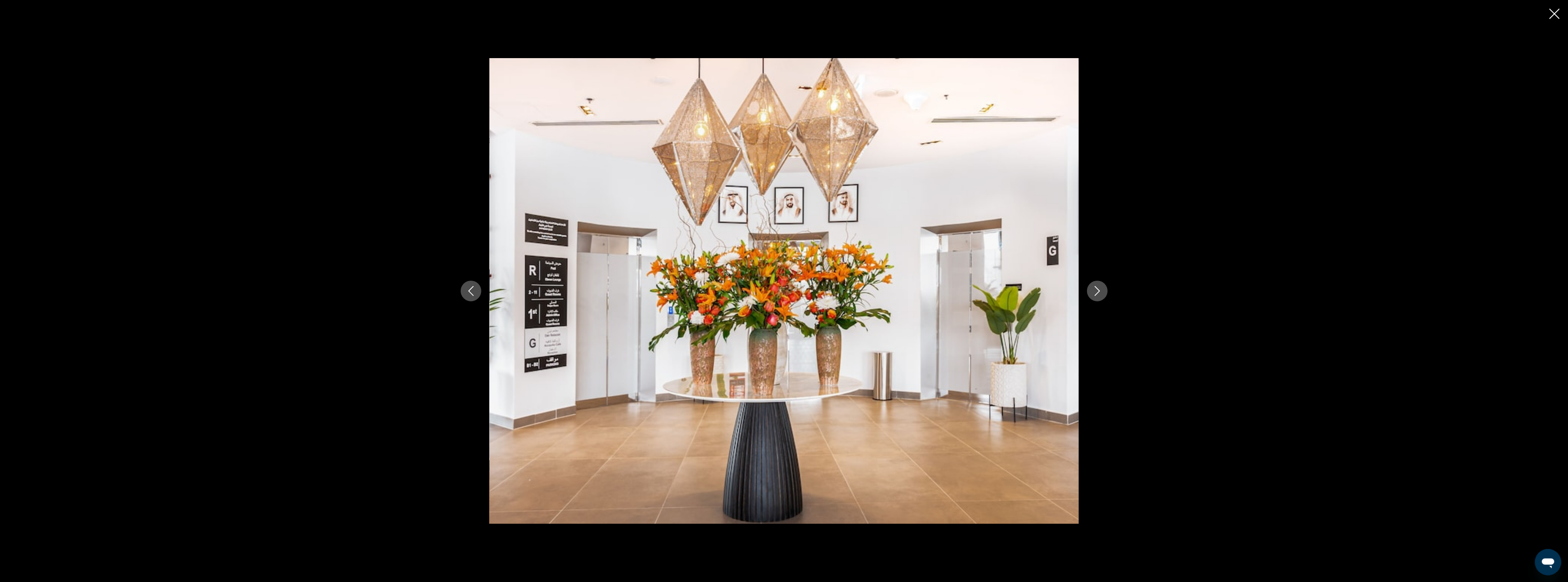
click at [1095, 286] on icon "Next image" at bounding box center [1097, 291] width 6 height 10
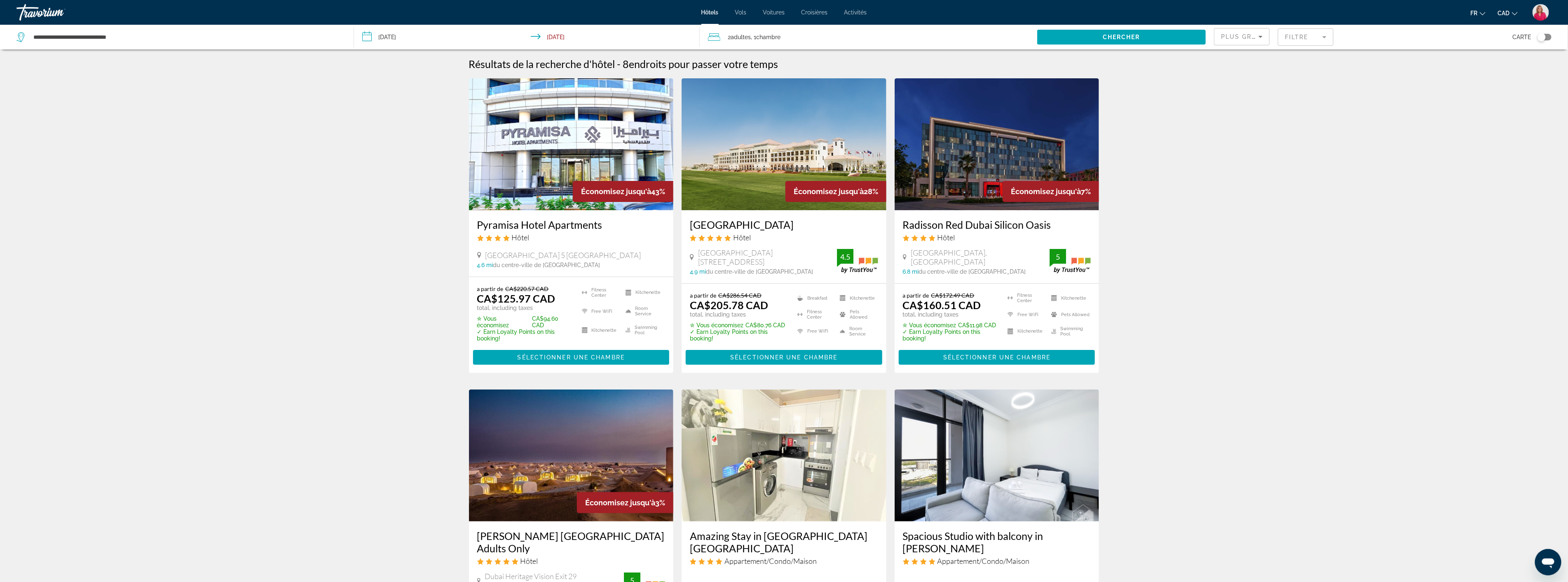
click at [406, 34] on input "**********" at bounding box center [528, 38] width 349 height 27
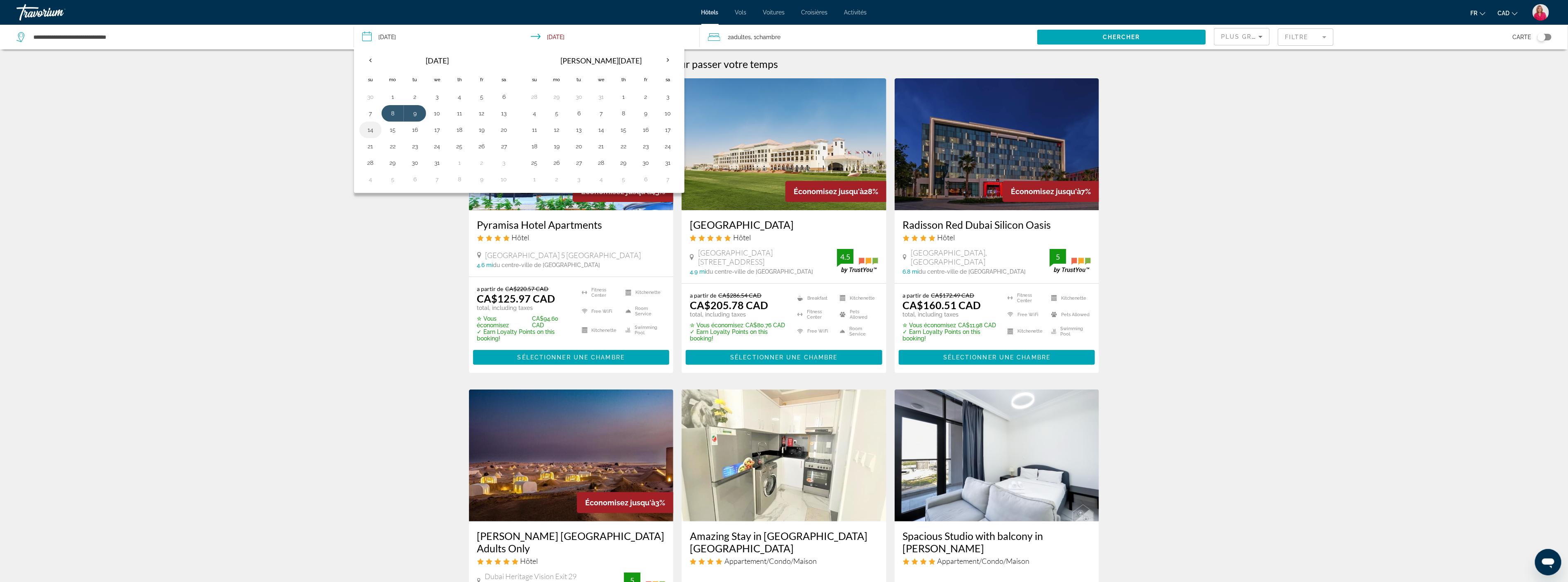
click at [372, 132] on button "14" at bounding box center [370, 130] width 13 height 12
click at [480, 128] on button "19" at bounding box center [482, 130] width 13 height 12
type input "**********"
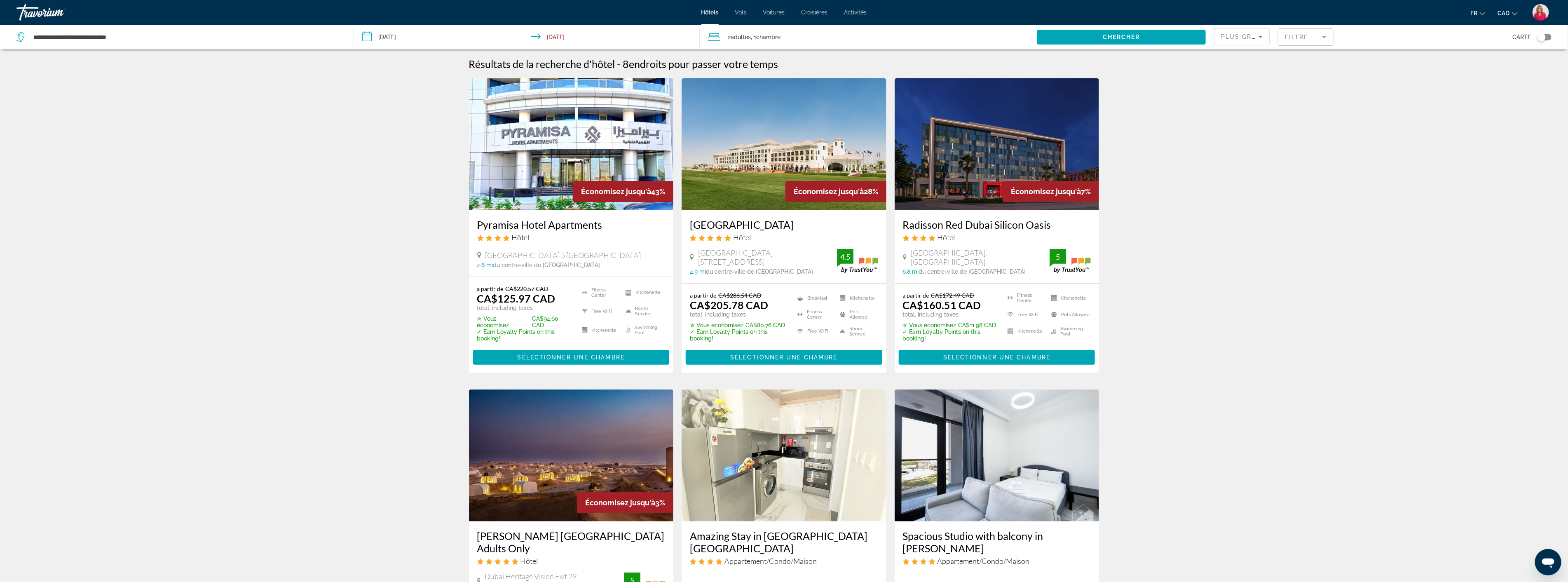
click at [290, 133] on div "Résultats de la recherche d'hôtel - 8 endroits pour passer votre temps Économis…" at bounding box center [784, 549] width 1568 height 983
click at [1113, 36] on span "Chercher" at bounding box center [1121, 37] width 37 height 7
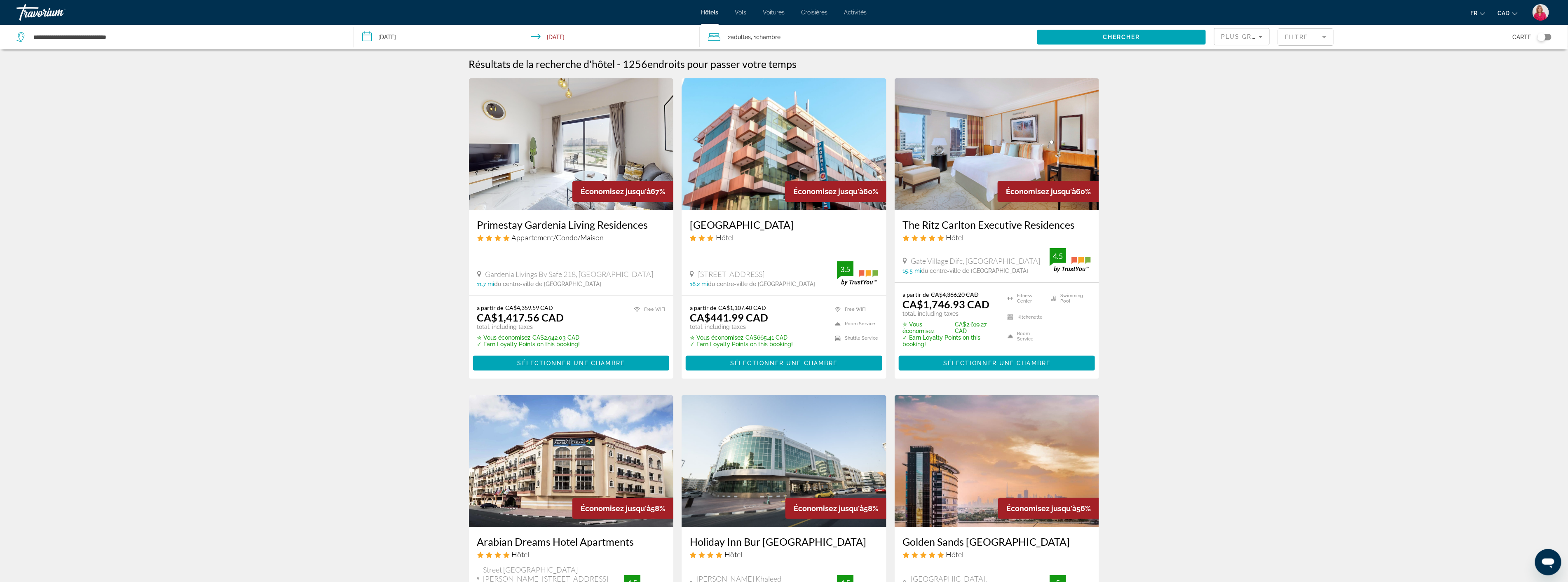
click at [1294, 35] on mat-form-field "Filtre" at bounding box center [1305, 37] width 56 height 17
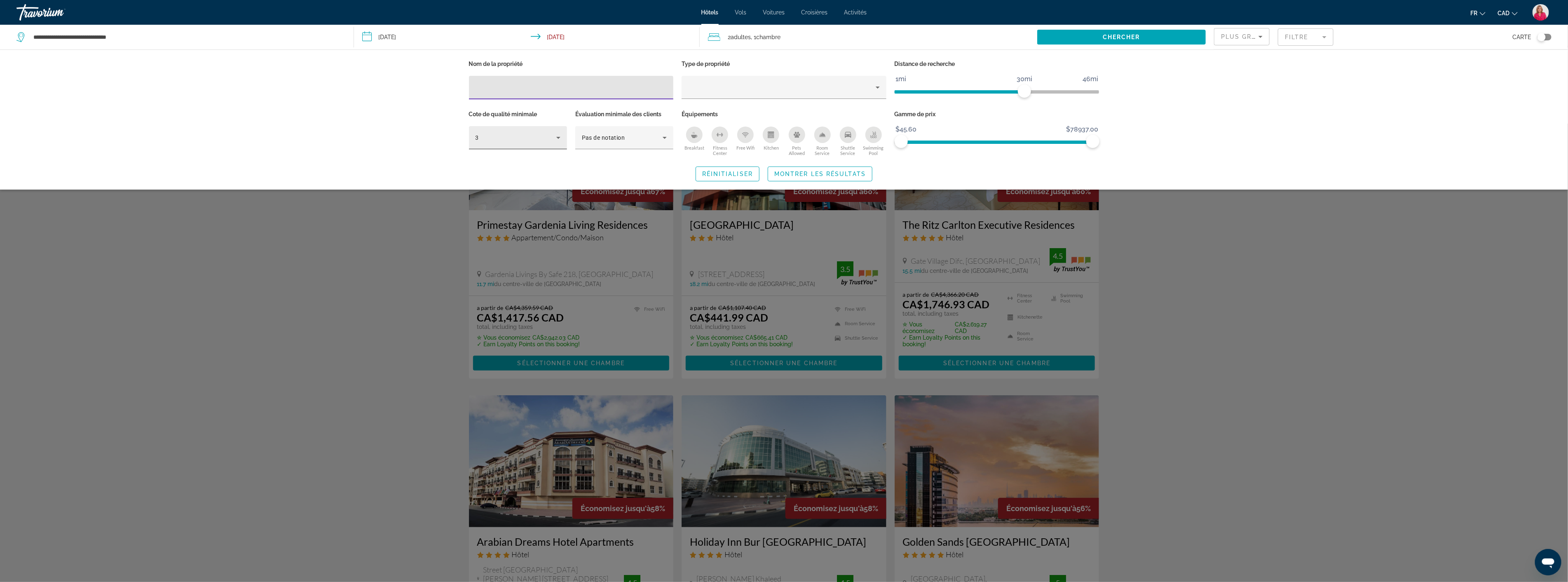
click at [557, 141] on icon "Hotel Filters" at bounding box center [558, 138] width 10 height 10
click at [499, 199] on mat-option "5" at bounding box center [518, 202] width 98 height 20
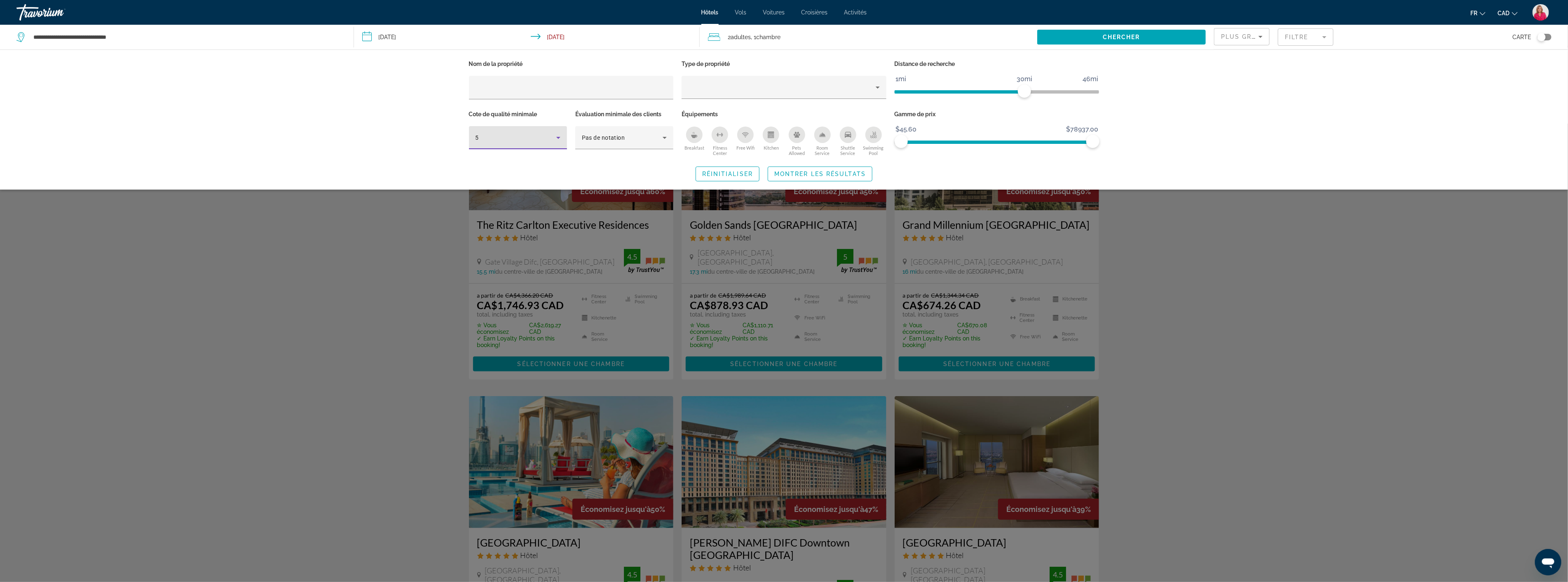
click at [1280, 210] on div "Search widget" at bounding box center [784, 352] width 1568 height 458
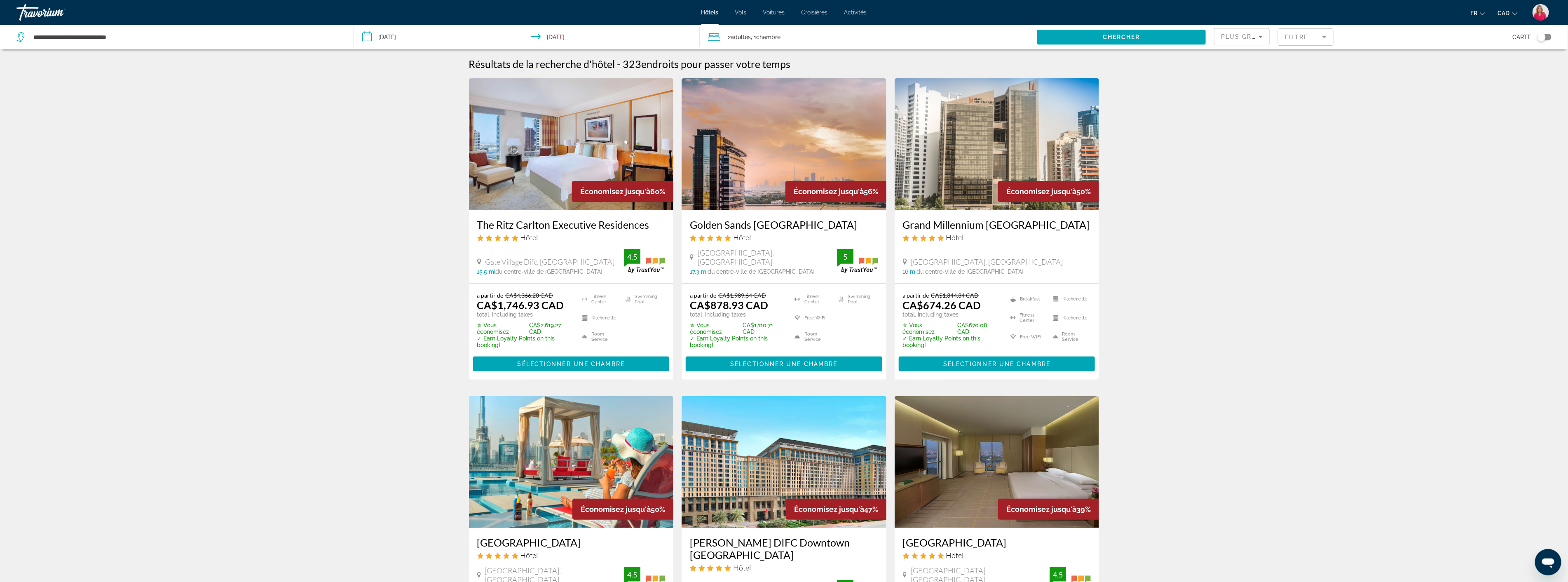
click at [1309, 40] on mat-form-field "Filtre" at bounding box center [1305, 37] width 56 height 17
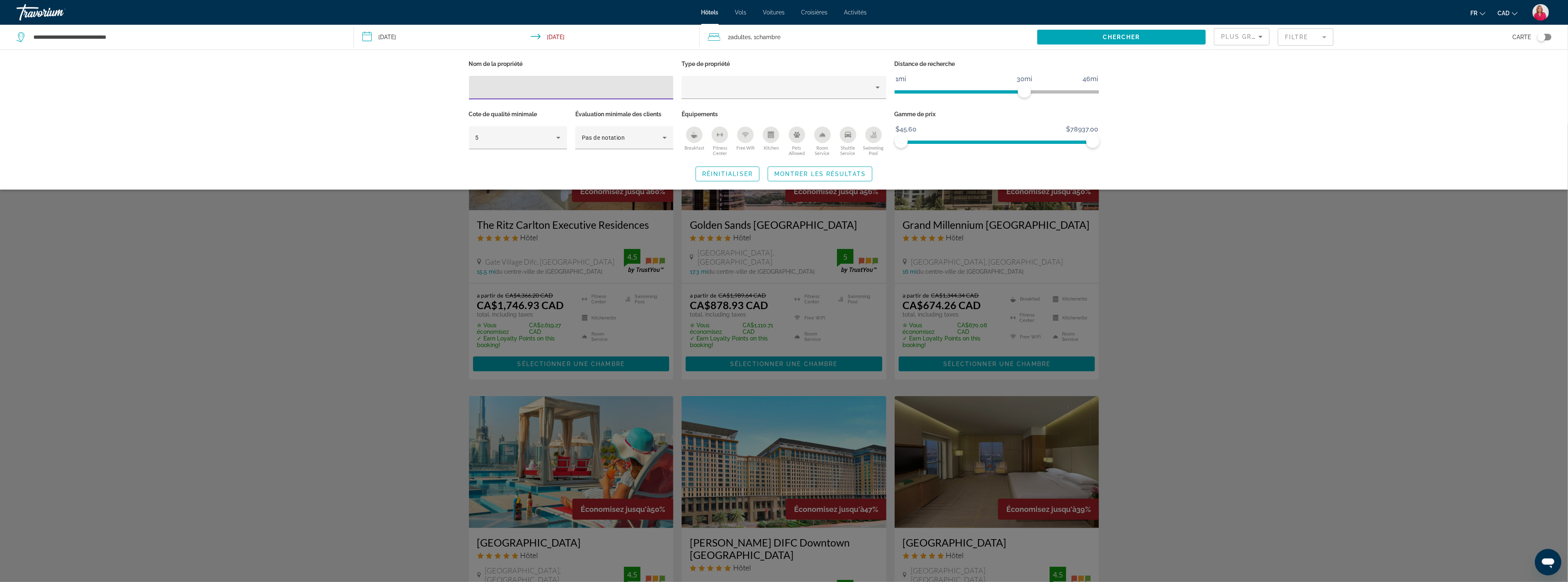
click at [694, 136] on icon "Breakfast" at bounding box center [694, 136] width 6 height 3
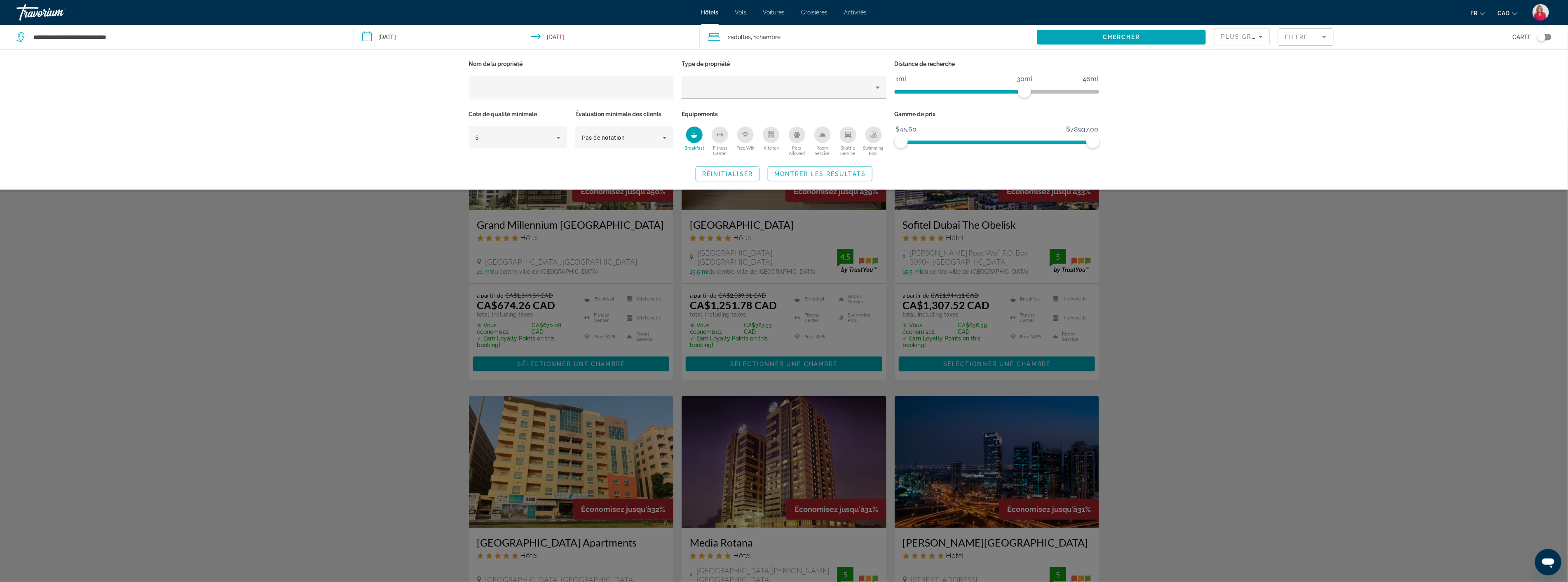
click at [1449, 158] on div "Nom de la propriété Type de propriété Distance de recherche 1mi 46mi 30mi Cote …" at bounding box center [784, 119] width 1568 height 140
click at [1329, 269] on div "Search widget" at bounding box center [784, 352] width 1568 height 458
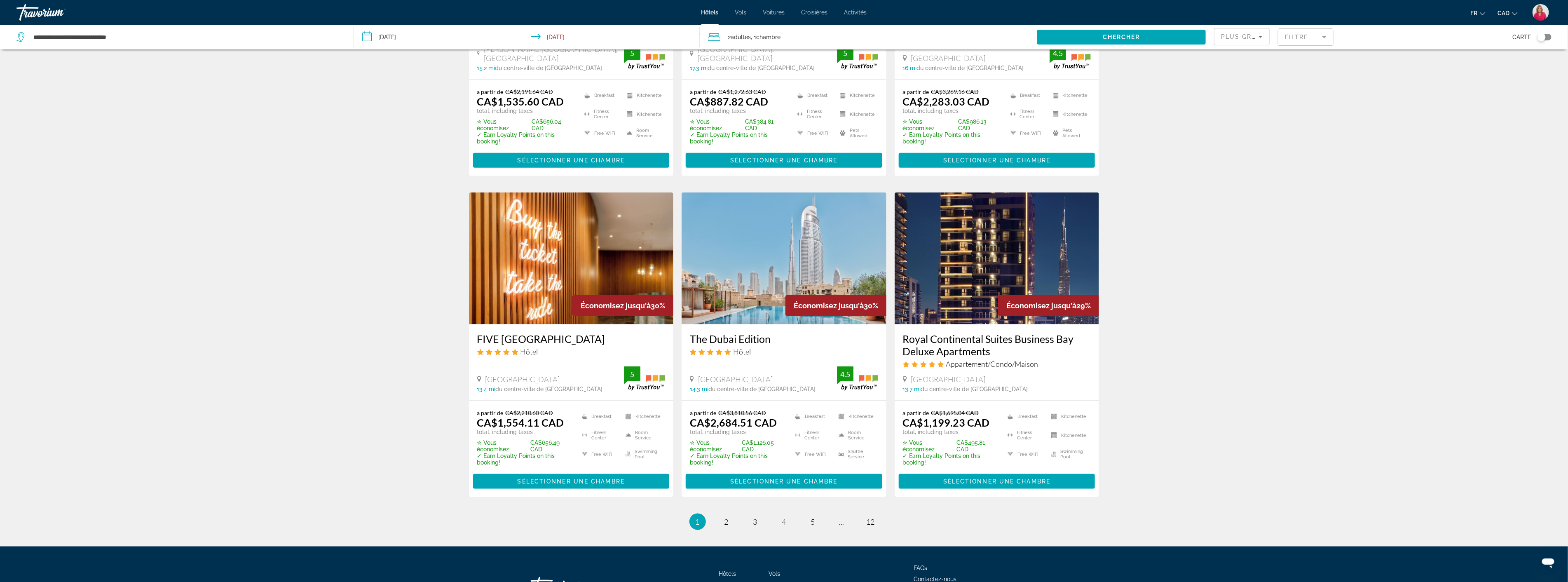
scroll to position [870, 0]
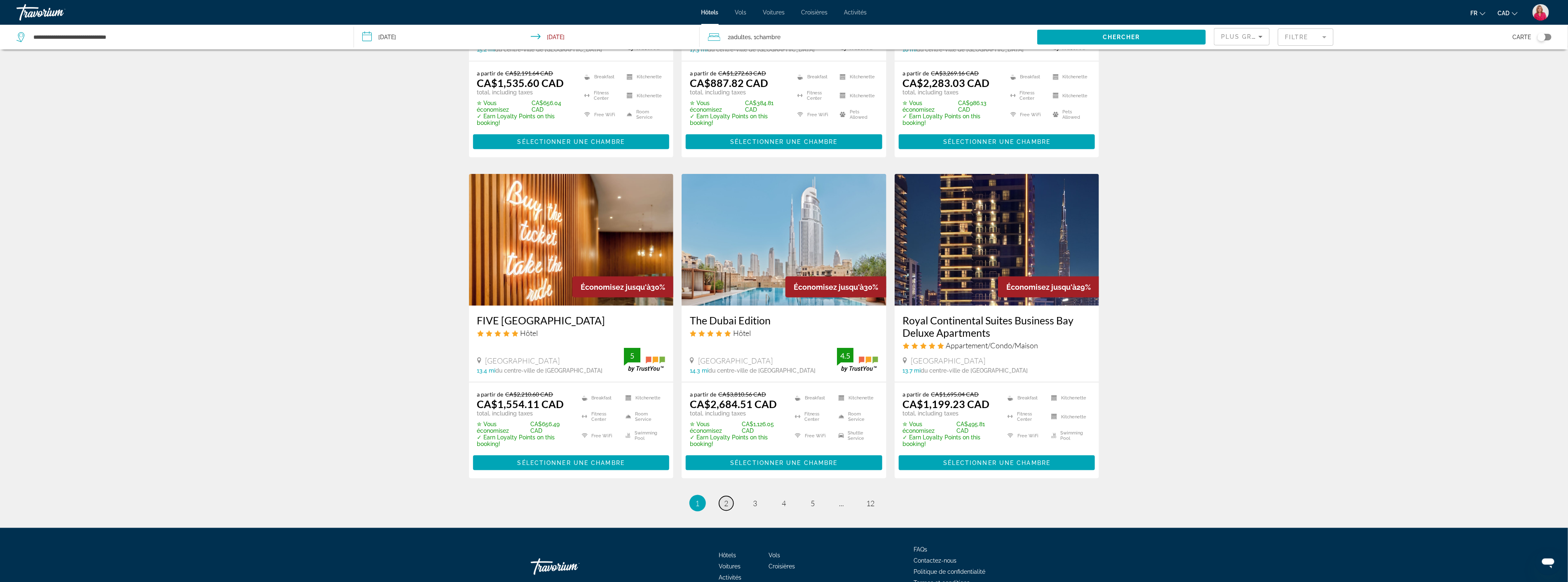
click at [727, 507] on span "2" at bounding box center [726, 503] width 4 height 9
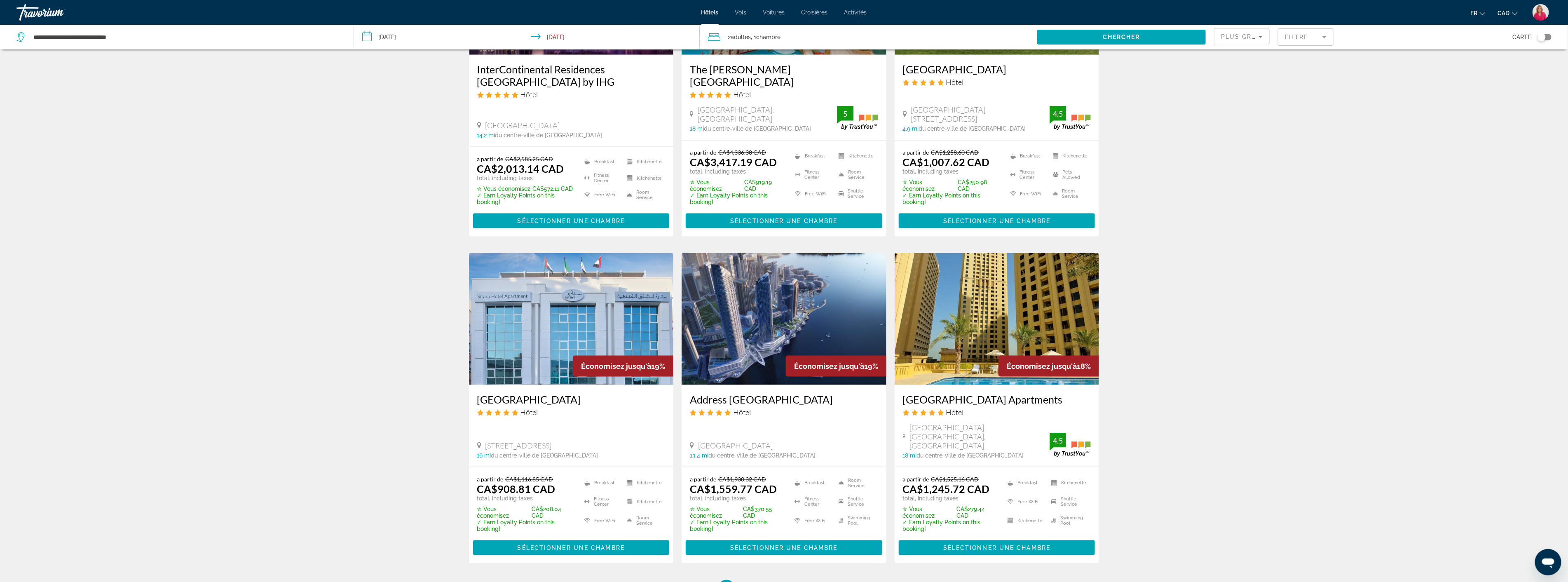
scroll to position [903, 0]
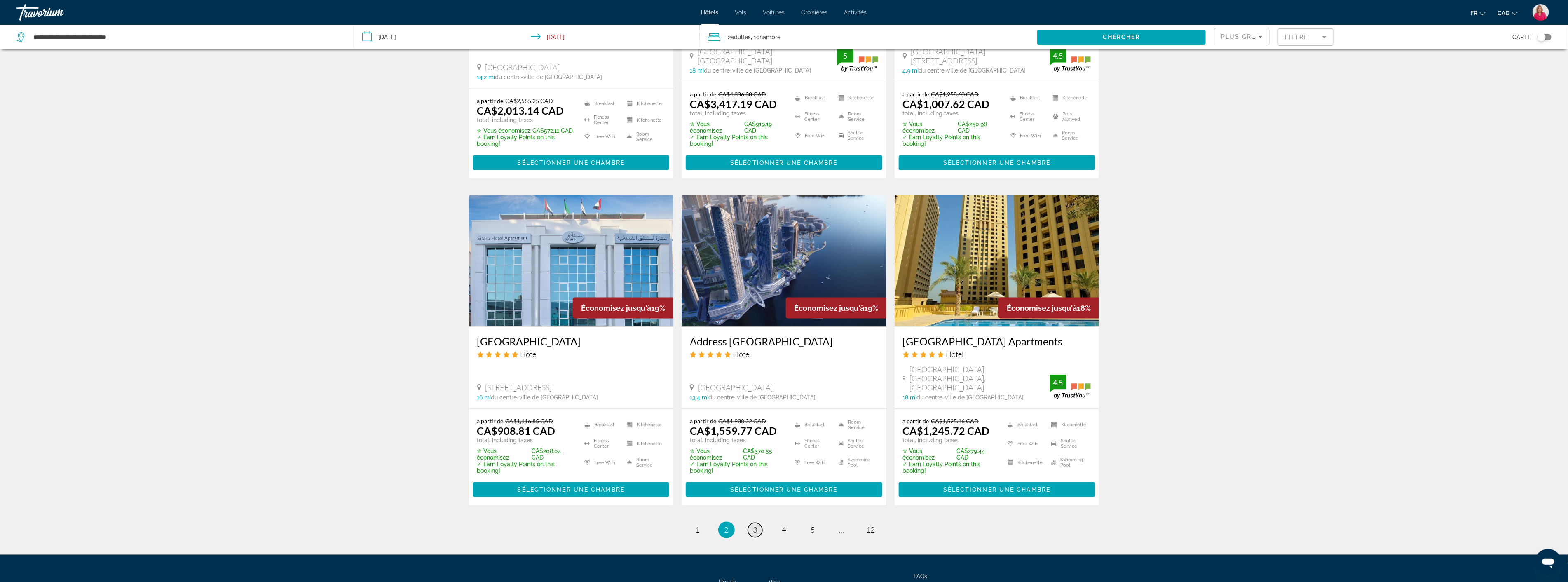
click at [754, 525] on span "3" at bounding box center [755, 529] width 4 height 9
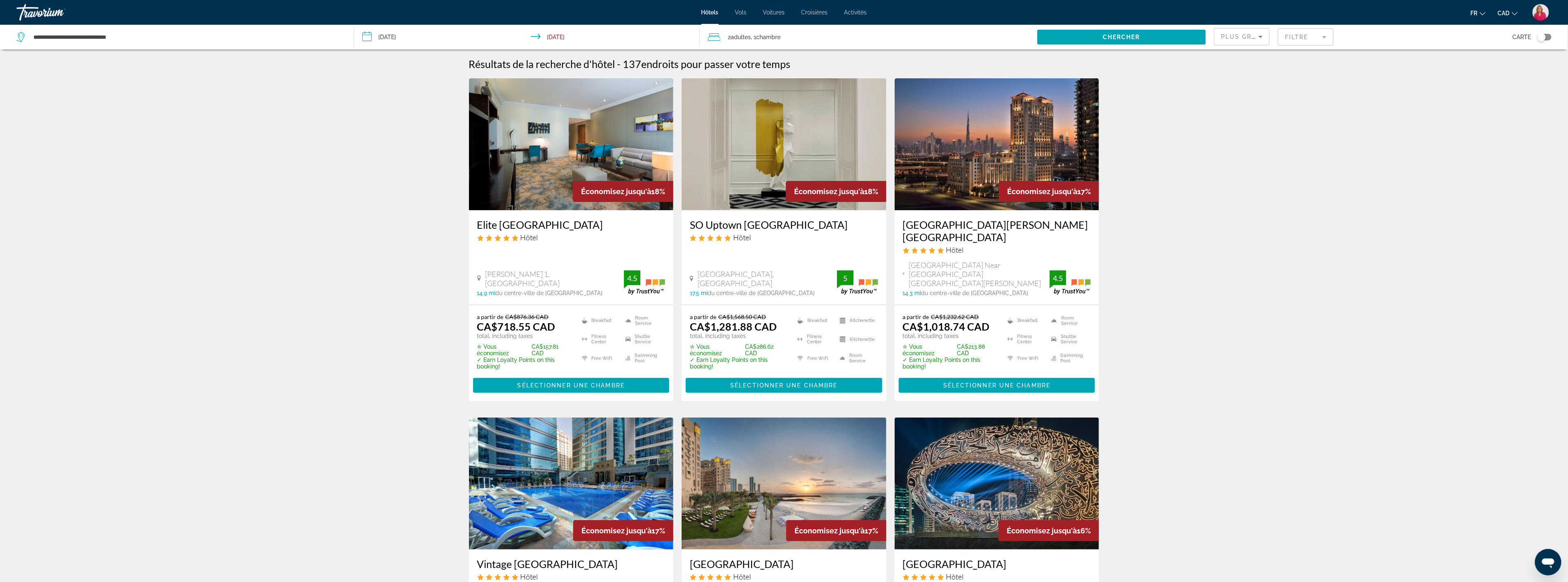
click at [1306, 34] on mat-form-field "Filtre" at bounding box center [1305, 37] width 56 height 17
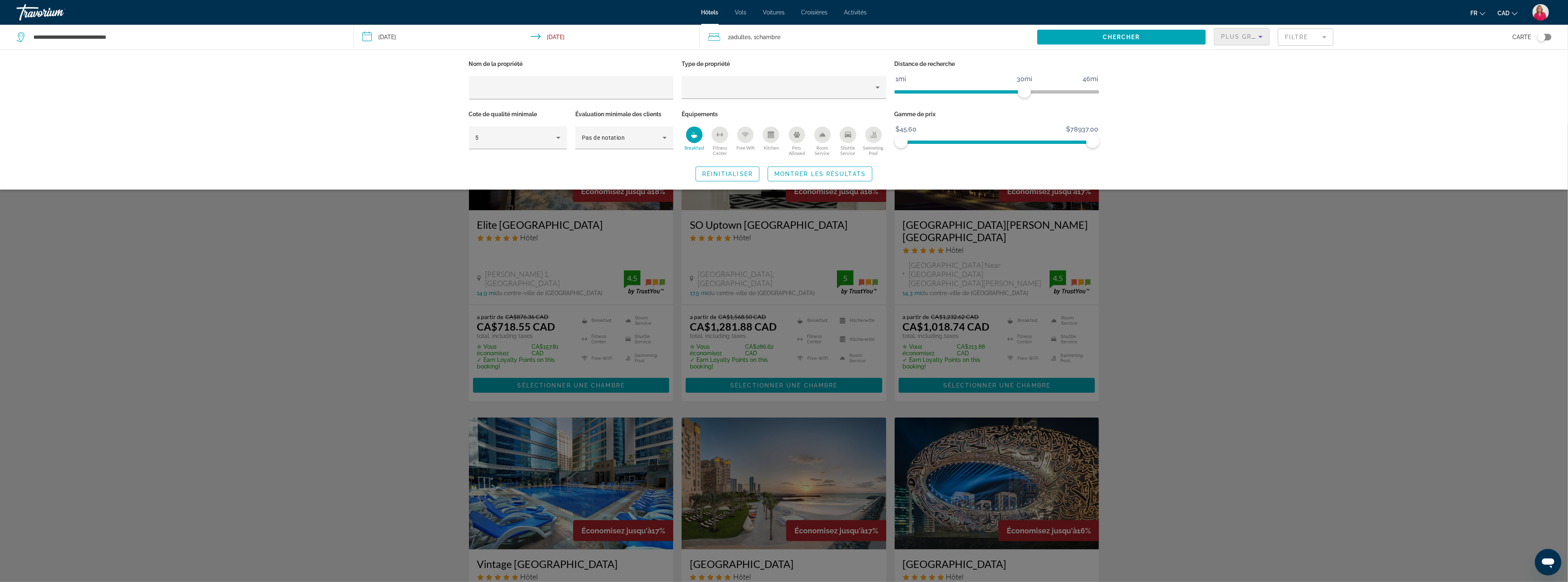
click at [1246, 40] on div "Plus grandes économies" at bounding box center [1239, 37] width 37 height 10
click at [1243, 105] on span "Prix le plus bas" at bounding box center [1240, 108] width 38 height 7
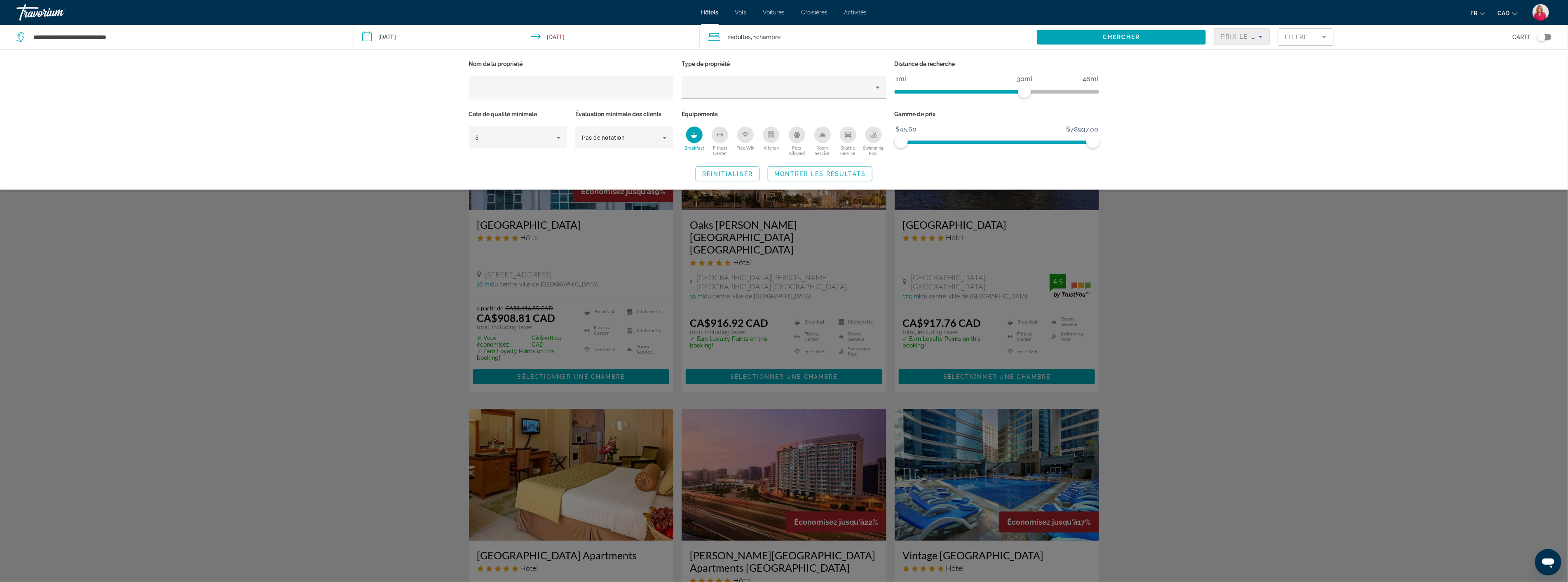
click at [1248, 282] on div "Search widget" at bounding box center [784, 352] width 1568 height 458
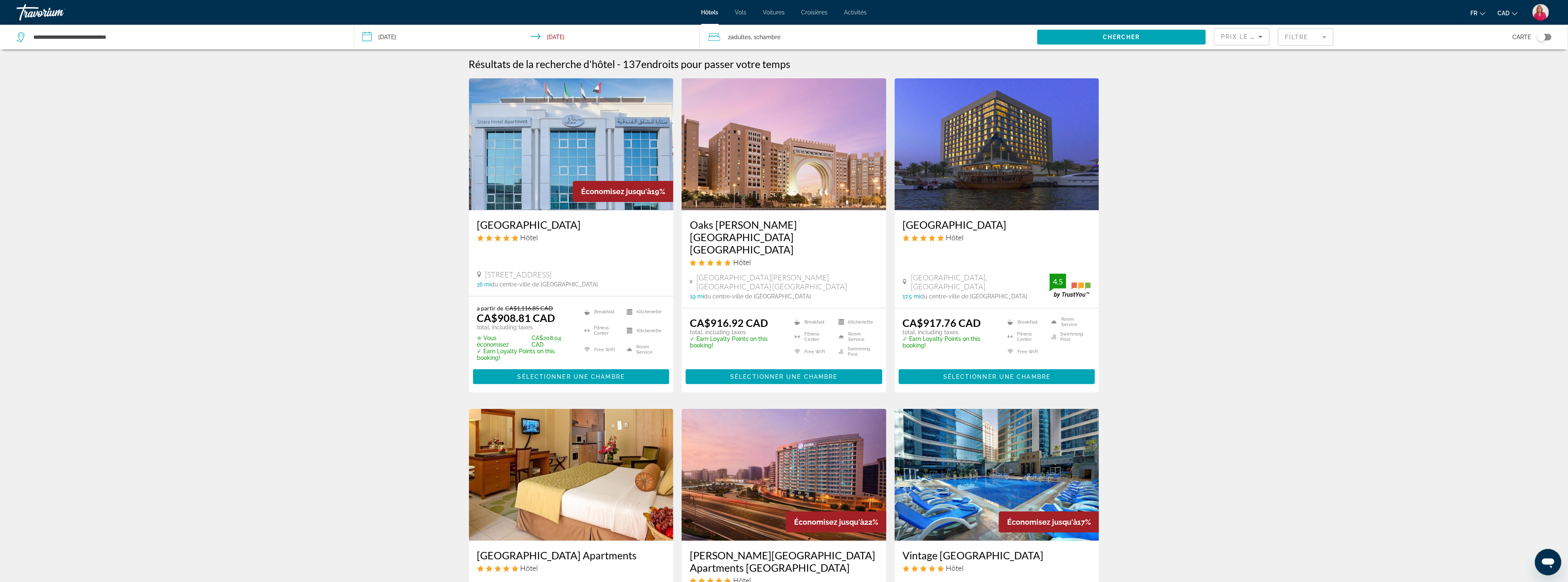
click at [828, 164] on img "Main content" at bounding box center [784, 144] width 205 height 132
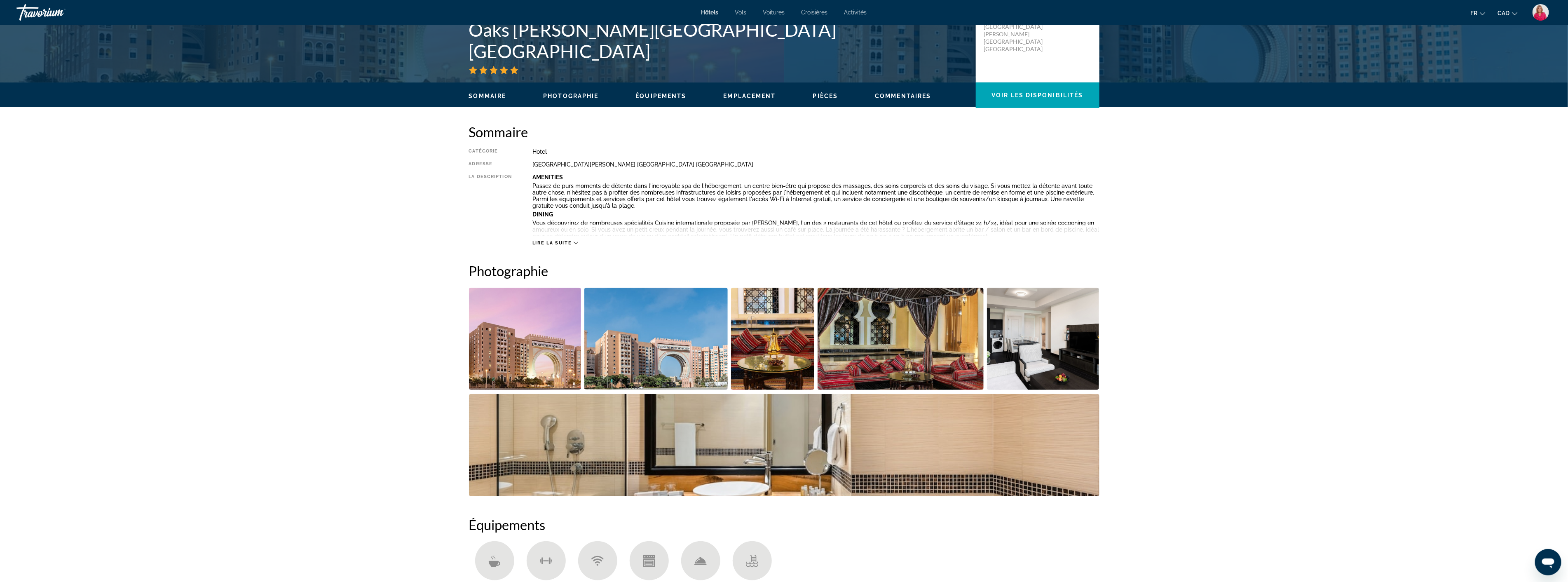
scroll to position [229, 0]
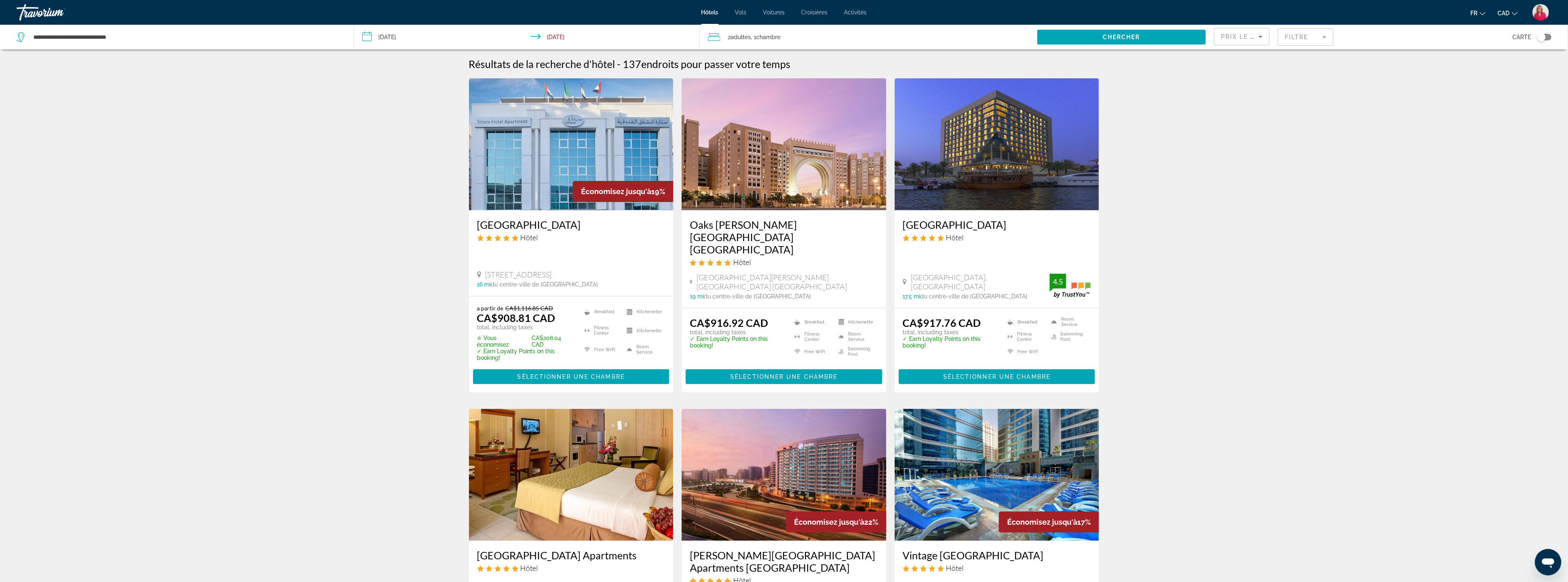
click at [988, 169] on img "Main content" at bounding box center [996, 144] width 205 height 132
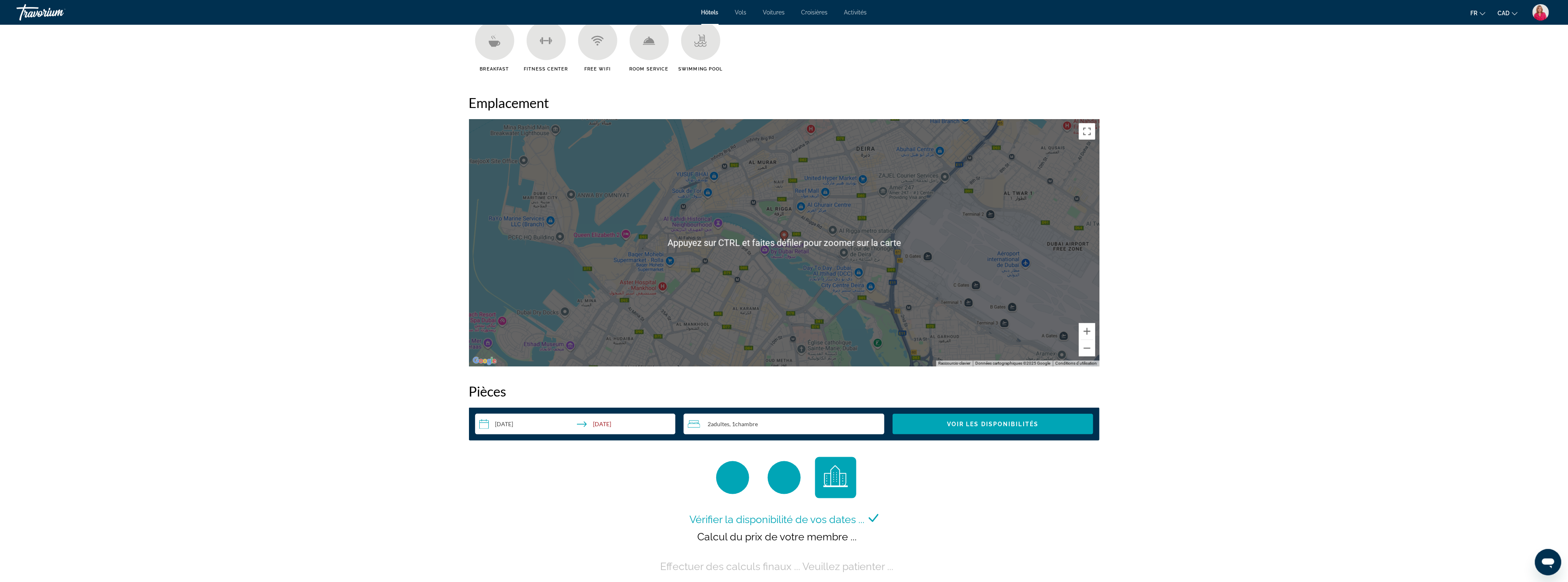
scroll to position [732, 0]
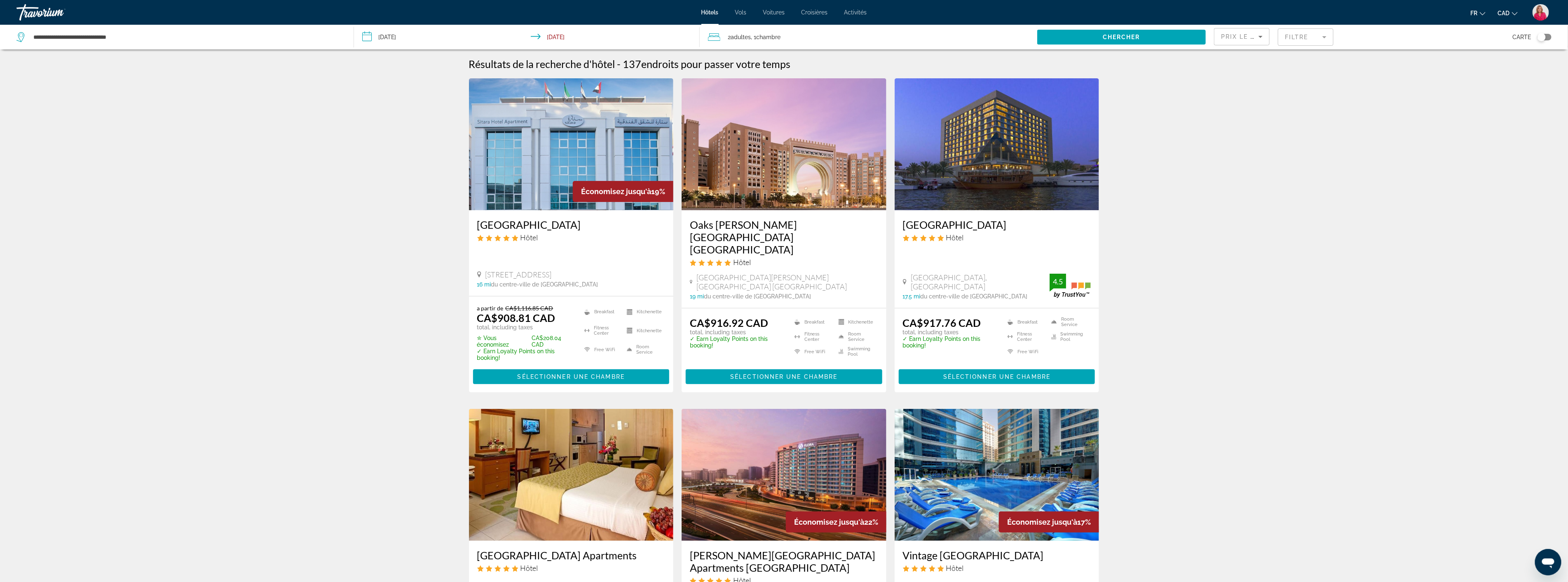
click at [165, 46] on div "**********" at bounding box center [181, 37] width 329 height 24
click at [161, 36] on input "**********" at bounding box center [186, 37] width 309 height 12
type input "*"
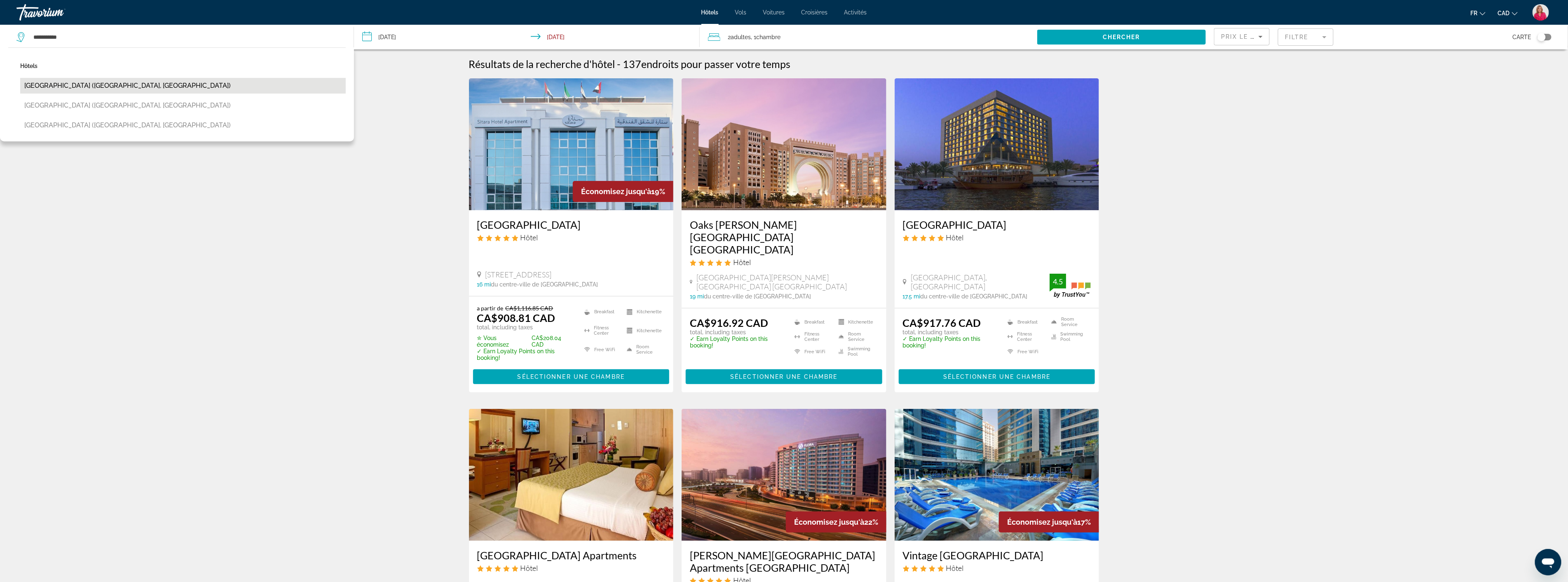
click at [126, 80] on button "[GEOGRAPHIC_DATA] ([GEOGRAPHIC_DATA], [GEOGRAPHIC_DATA])" at bounding box center [183, 86] width 325 height 16
type input "**********"
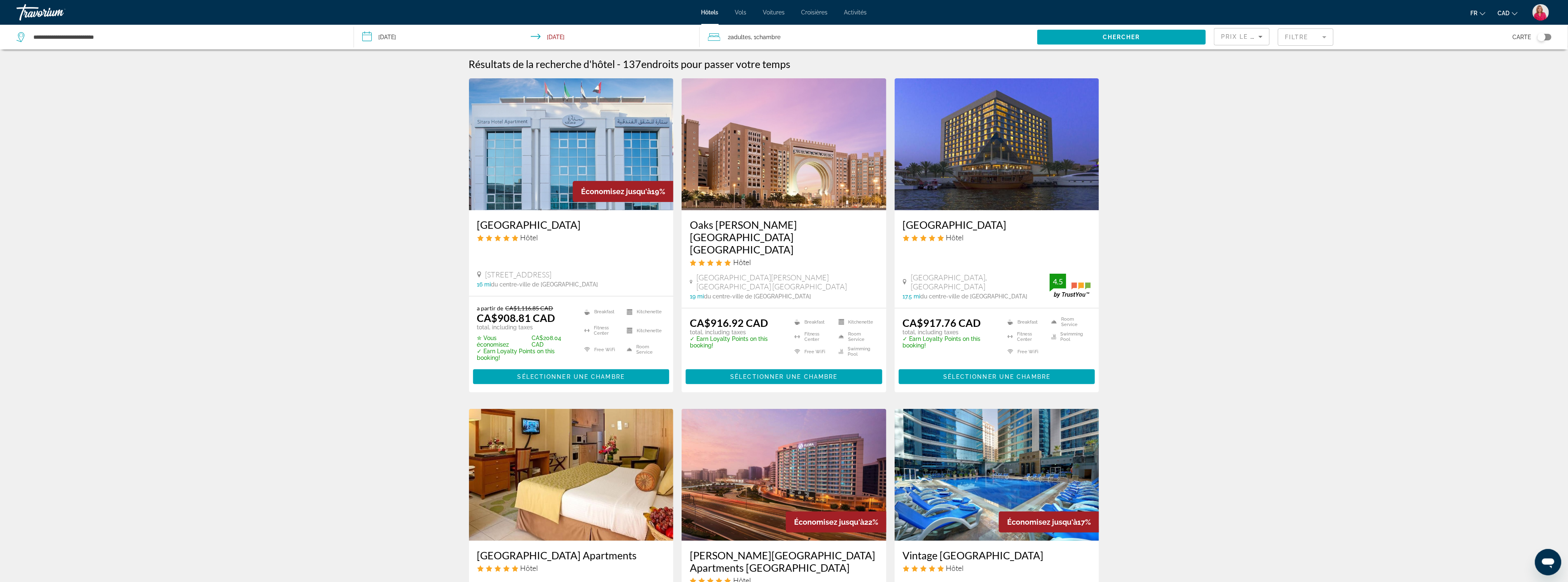
click at [413, 35] on input "**********" at bounding box center [528, 38] width 349 height 27
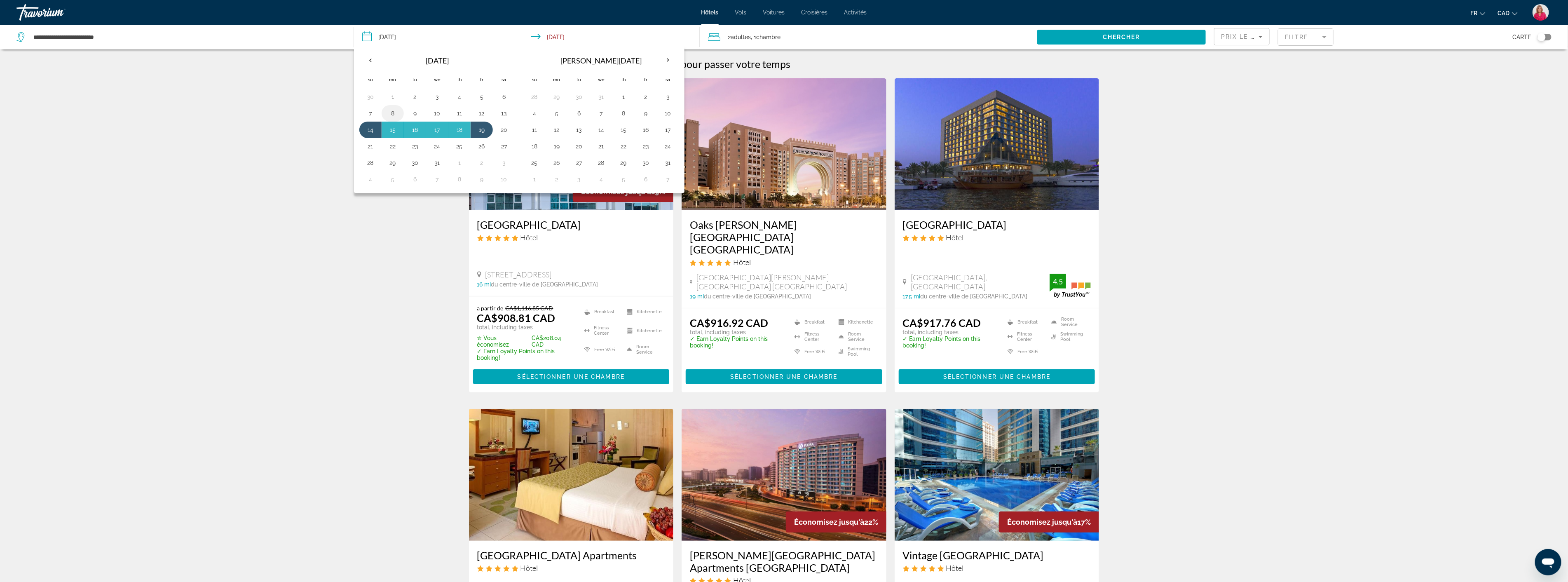
click at [390, 113] on button "8" at bounding box center [393, 113] width 13 height 12
click at [415, 114] on button "9" at bounding box center [415, 113] width 13 height 12
type input "**********"
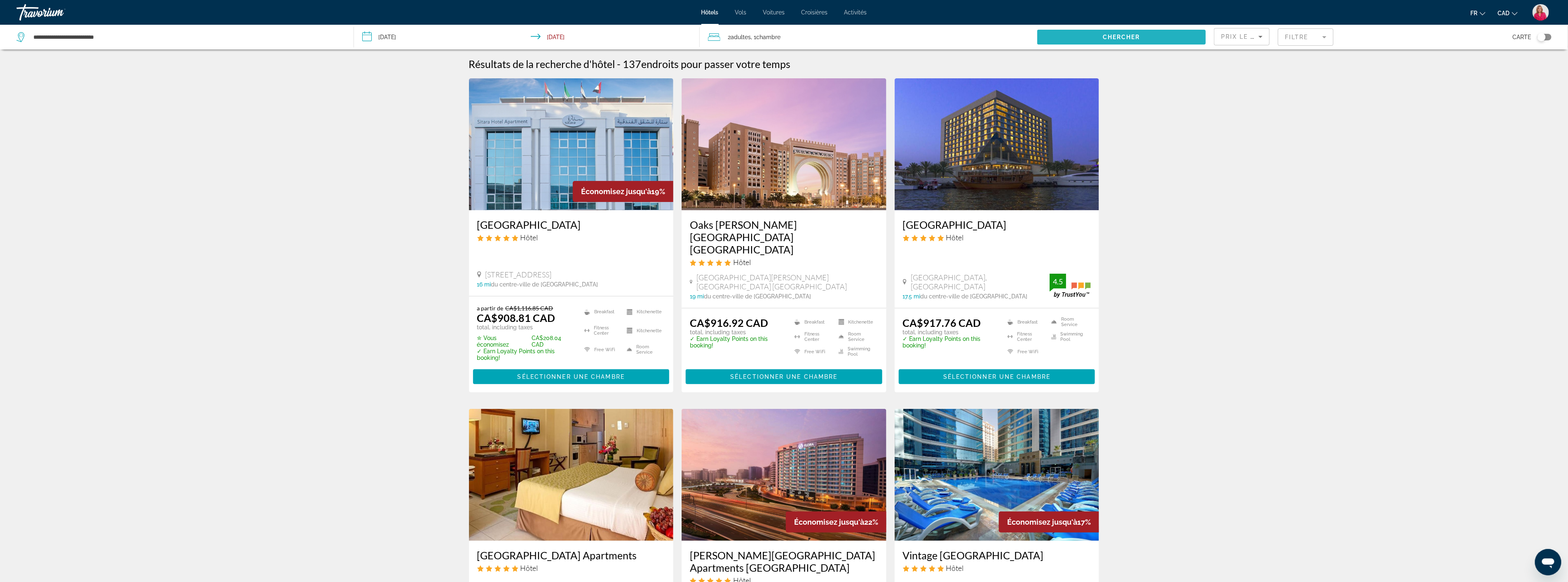
click at [1132, 35] on span "Chercher" at bounding box center [1121, 37] width 37 height 7
